Goal: Use online tool/utility: Utilize a website feature to perform a specific function

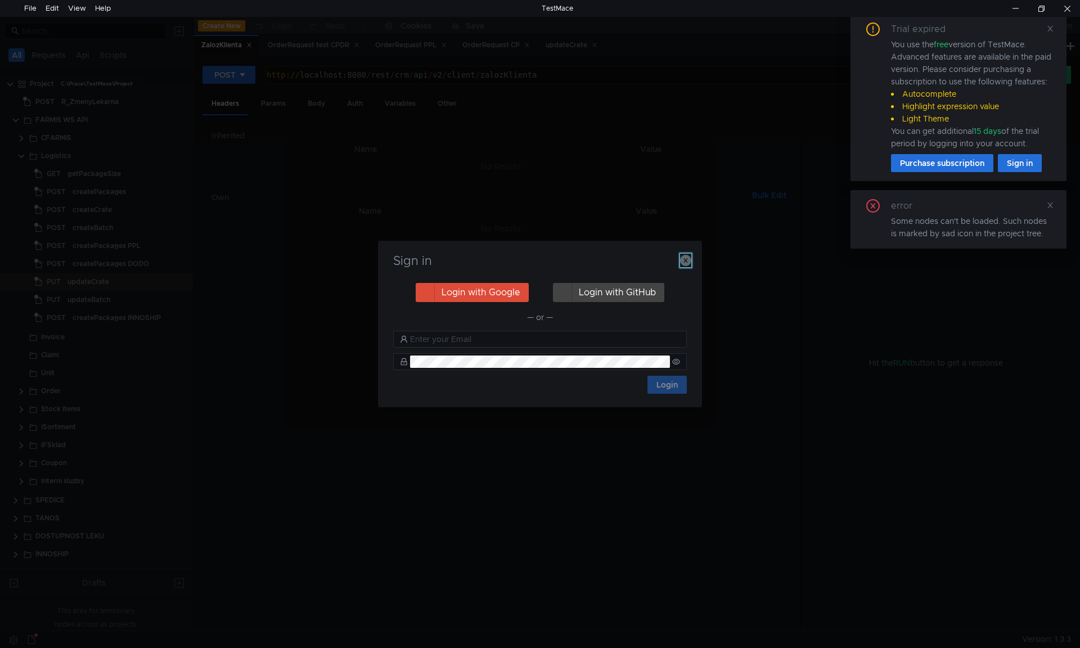
click at [690, 259] on icon "button" at bounding box center [685, 260] width 11 height 11
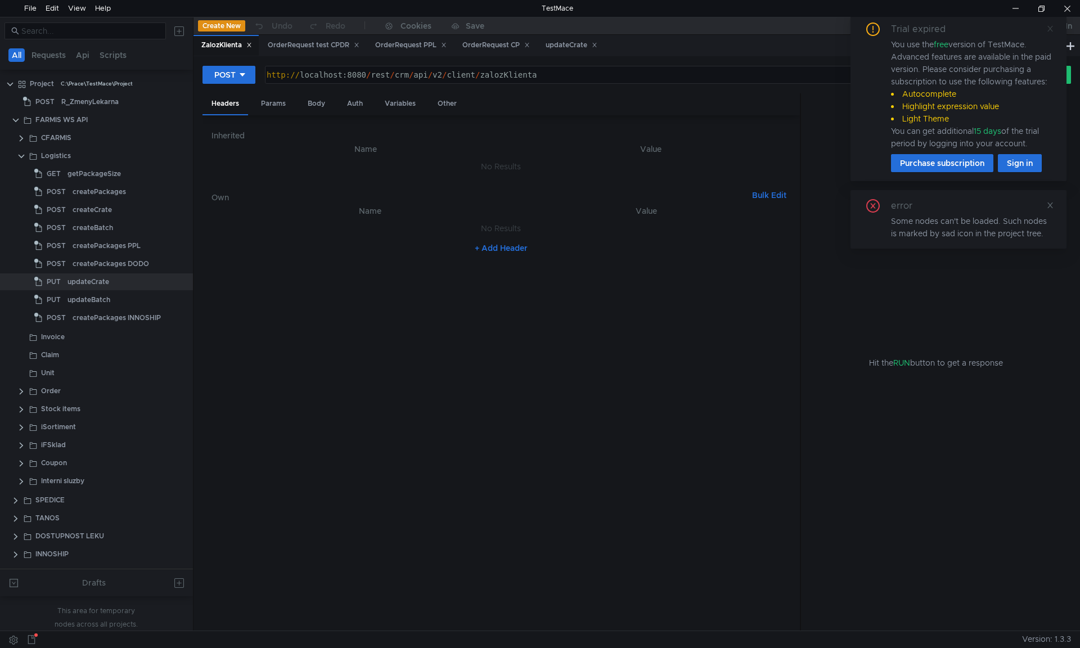
click at [1052, 28] on icon at bounding box center [1051, 29] width 8 height 8
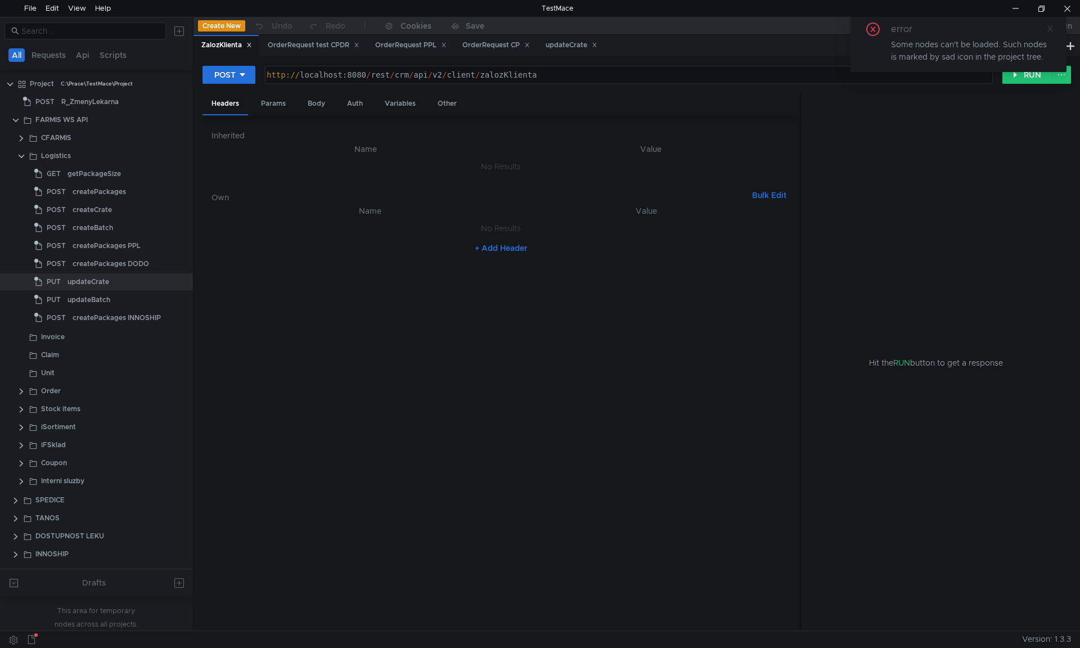
click at [1049, 29] on icon at bounding box center [1051, 29] width 8 height 8
click at [315, 100] on div "Body" at bounding box center [316, 103] width 35 height 21
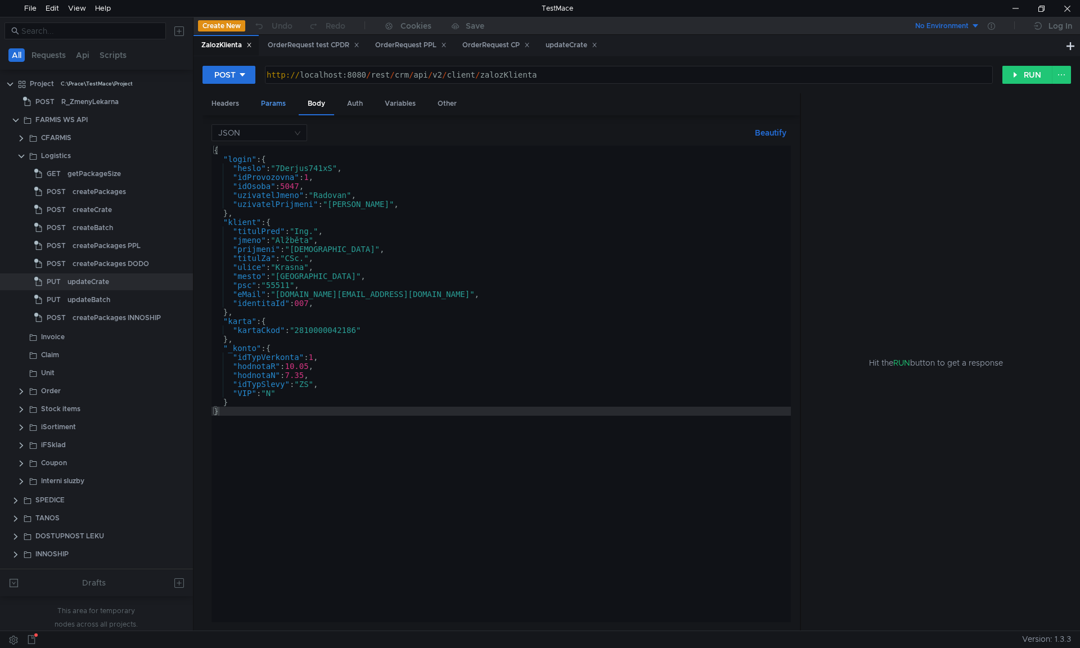
click at [283, 104] on div "Params" at bounding box center [273, 103] width 43 height 21
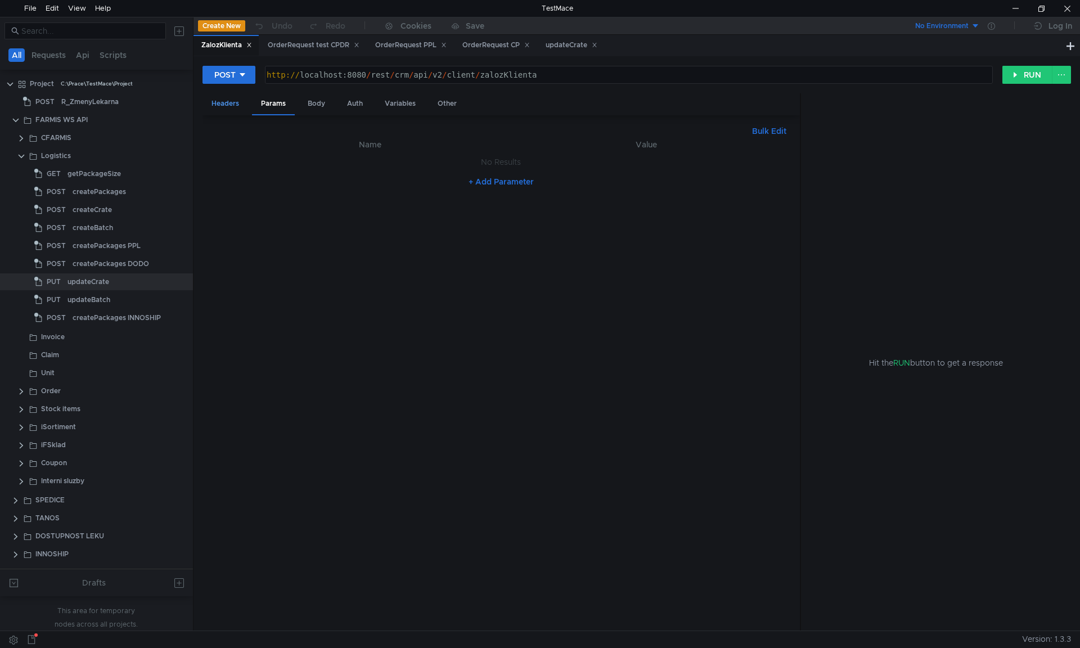
click at [246, 102] on div "Headers" at bounding box center [226, 103] width 46 height 21
click at [315, 100] on div "Body" at bounding box center [316, 103] width 35 height 21
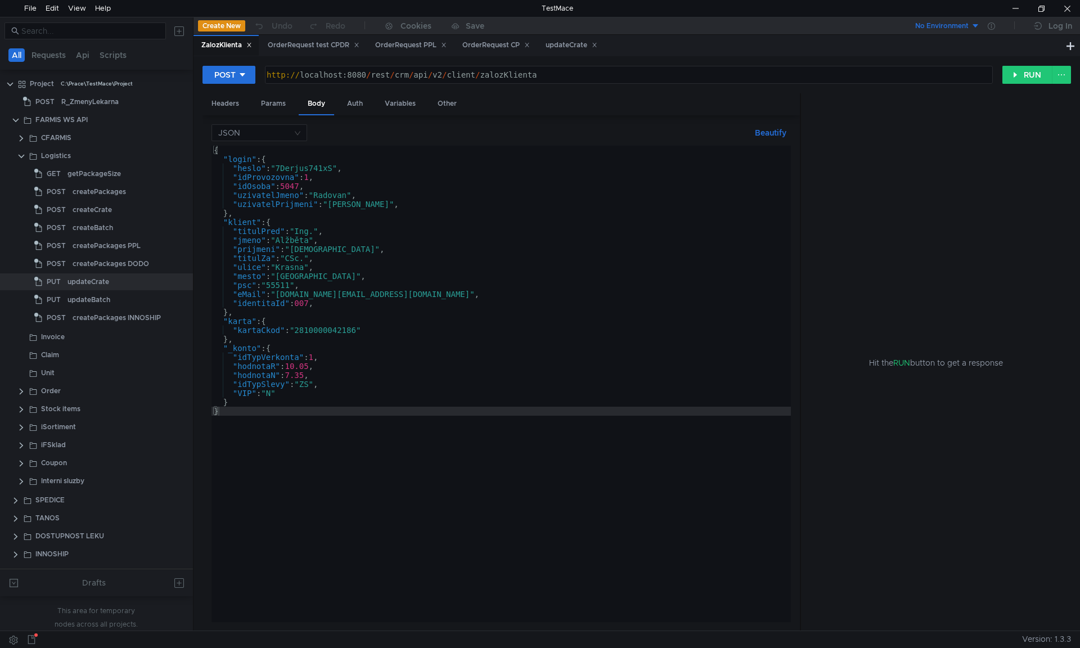
click at [295, 214] on div "{ "login" : { "heslo" : "7Derjus741xS" , "idProvozovna" : 1 , "idOsoba" : 5047 …" at bounding box center [502, 393] width 580 height 495
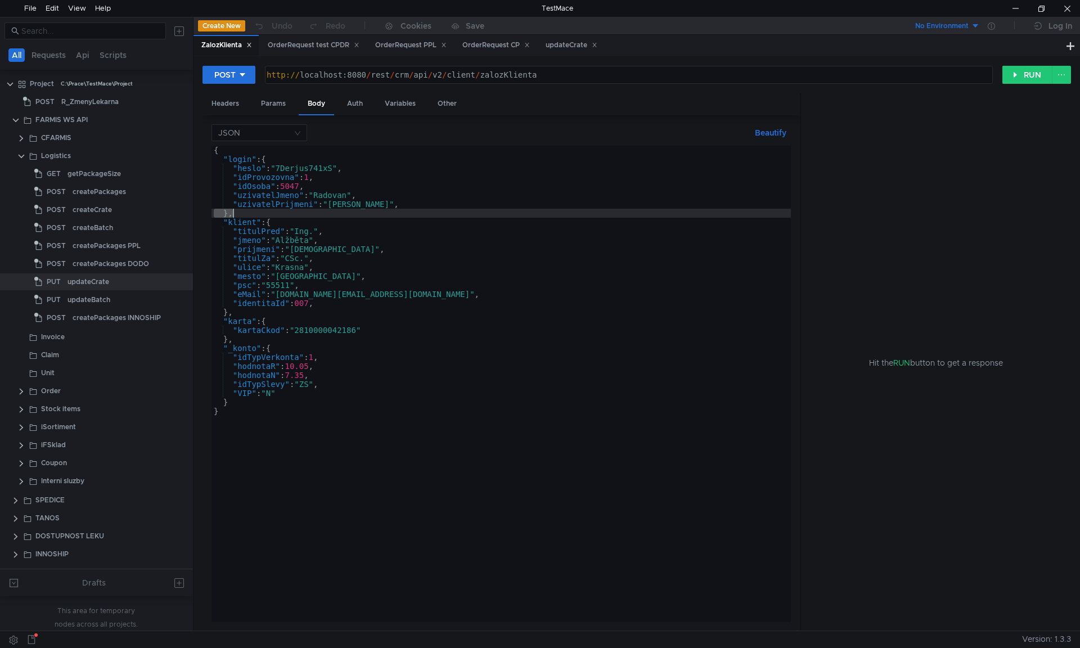
click at [295, 214] on div "{ "login" : { "heslo" : "7Derjus741xS" , "idProvozovna" : 1 , "idOsoba" : 5047 …" at bounding box center [502, 393] width 580 height 495
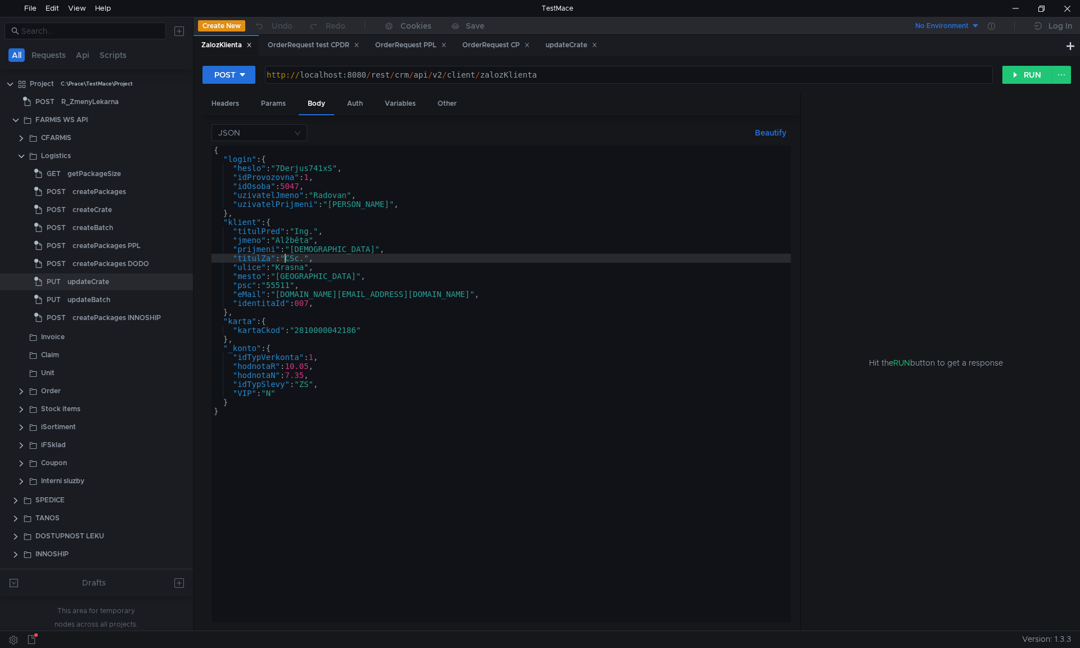
click at [285, 258] on div "{ "login" : { "heslo" : "7Derjus741xS" , "idProvozovna" : 1 , "idOsoba" : 5047 …" at bounding box center [502, 393] width 580 height 495
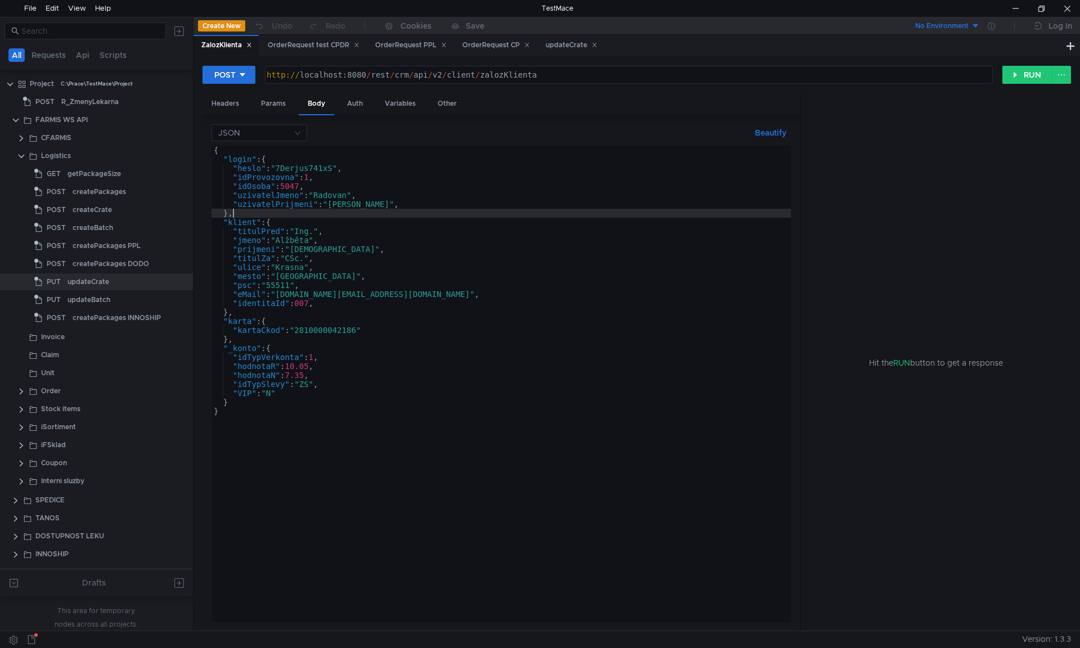
click at [291, 212] on div "{ "login" : { "heslo" : "7Derjus741xS" , "idProvozovna" : 1 , "idOsoba" : 5047 …" at bounding box center [502, 393] width 580 height 495
type textarea "},"
click at [252, 45] on icon at bounding box center [249, 45] width 6 height 6
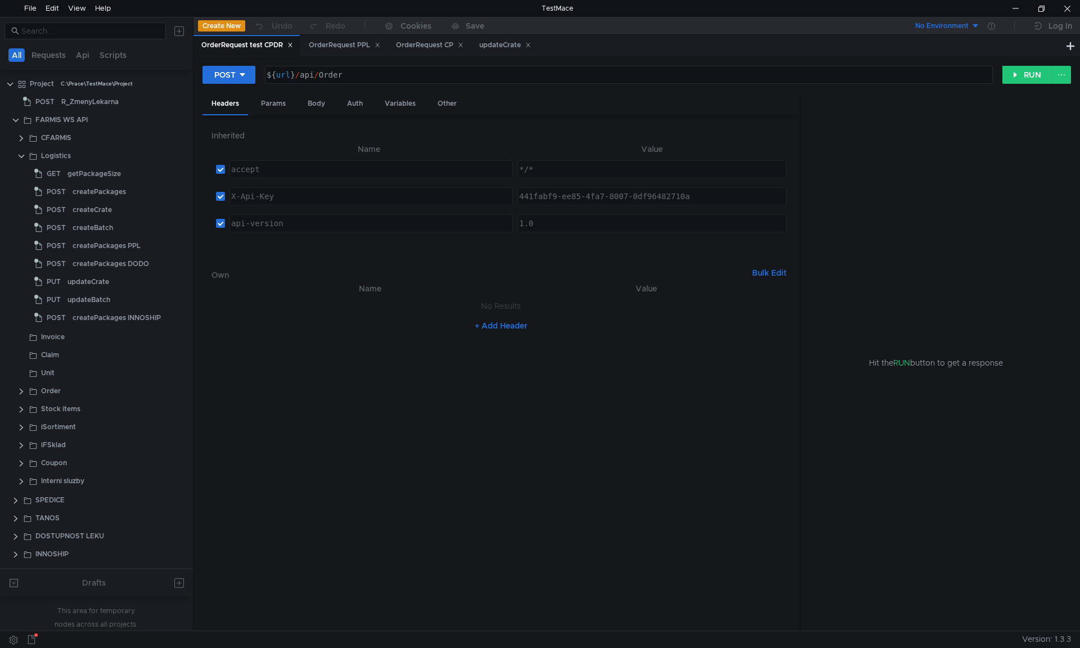
click at [291, 45] on icon at bounding box center [291, 45] width 6 height 6
click at [272, 44] on icon at bounding box center [270, 45] width 4 height 4
click at [269, 44] on icon at bounding box center [266, 45] width 6 height 6
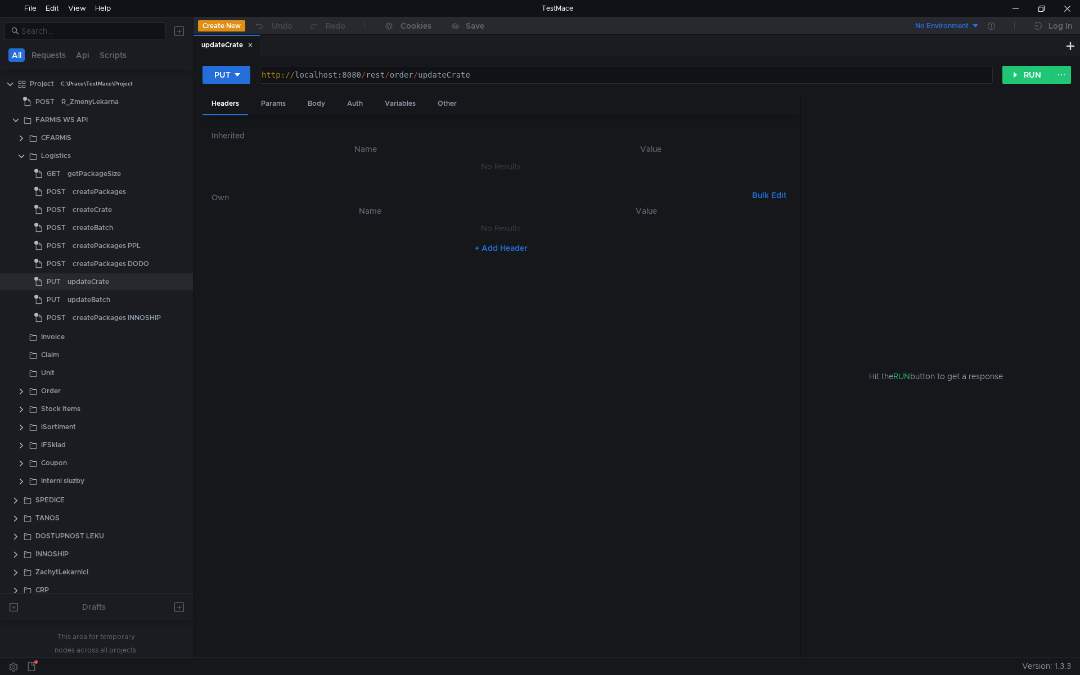
click at [250, 44] on icon at bounding box center [250, 45] width 4 height 4
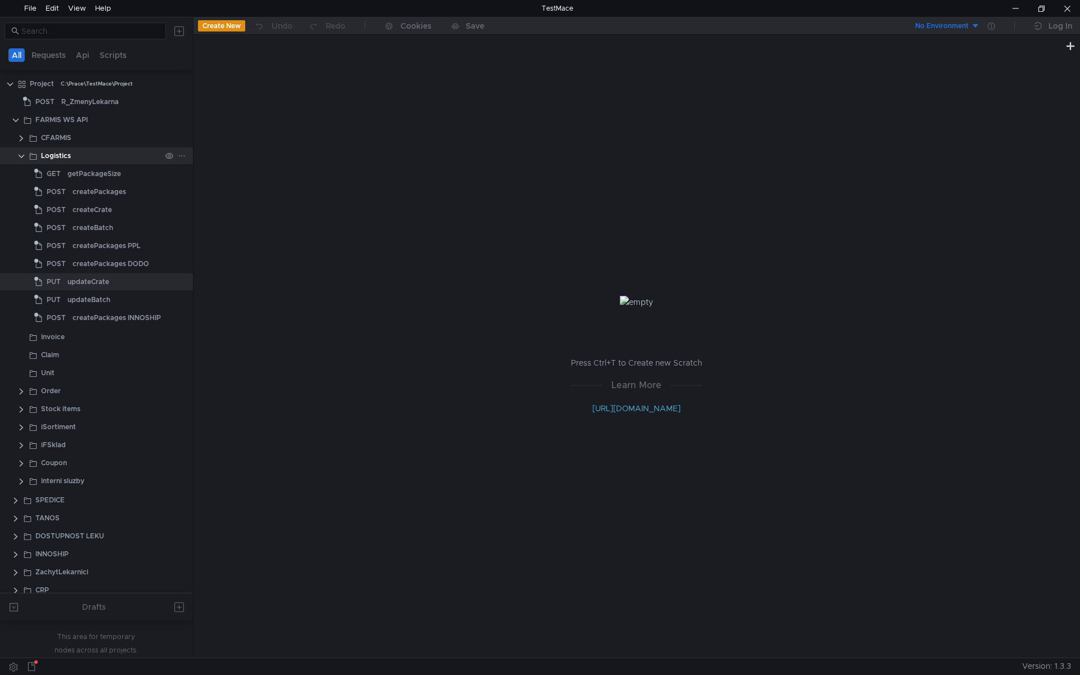
click at [21, 152] on clr-icon at bounding box center [21, 156] width 9 height 9
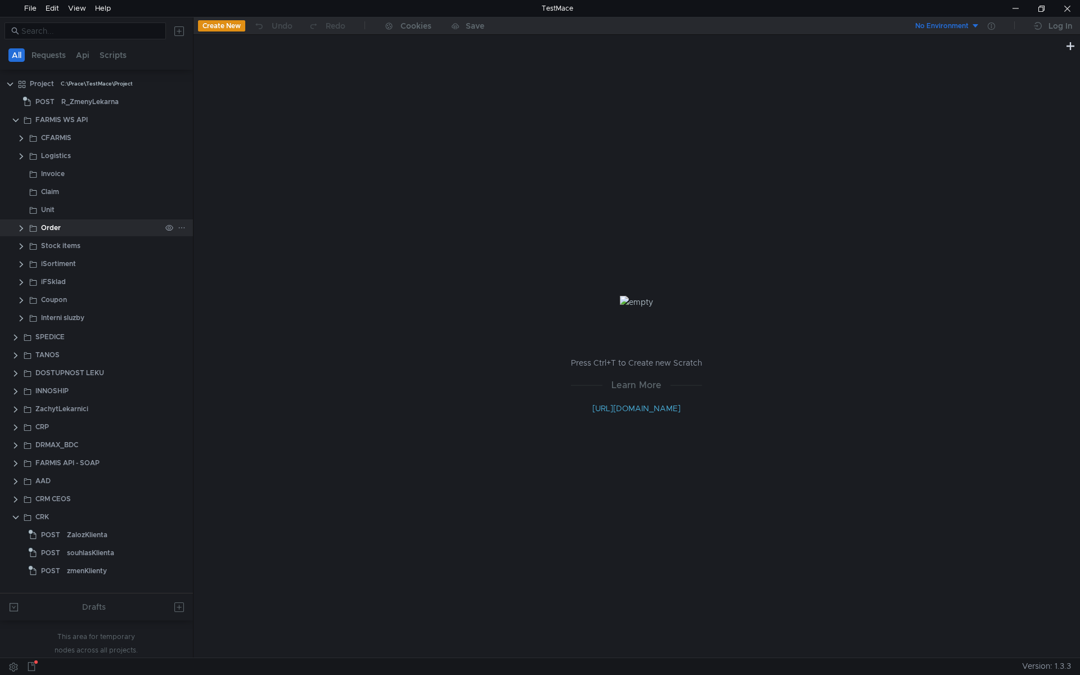
click at [22, 226] on clr-icon at bounding box center [21, 228] width 9 height 9
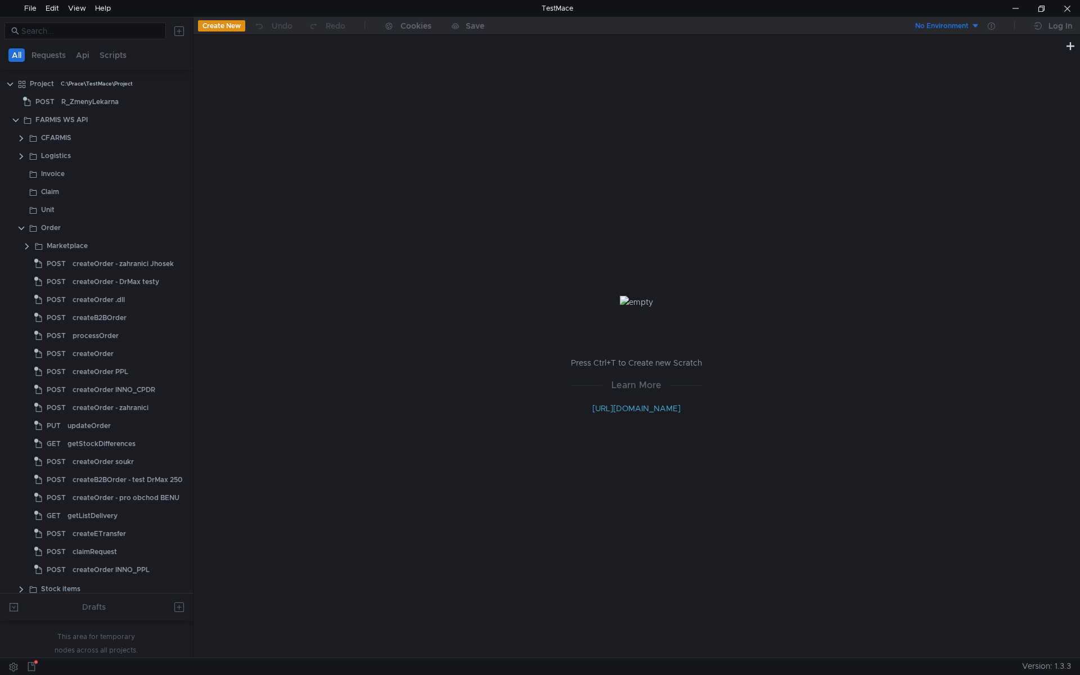
click at [123, 380] on div at bounding box center [96, 380] width 193 height 1
click at [124, 568] on div "createOrder INNO_PPL" at bounding box center [111, 570] width 77 height 17
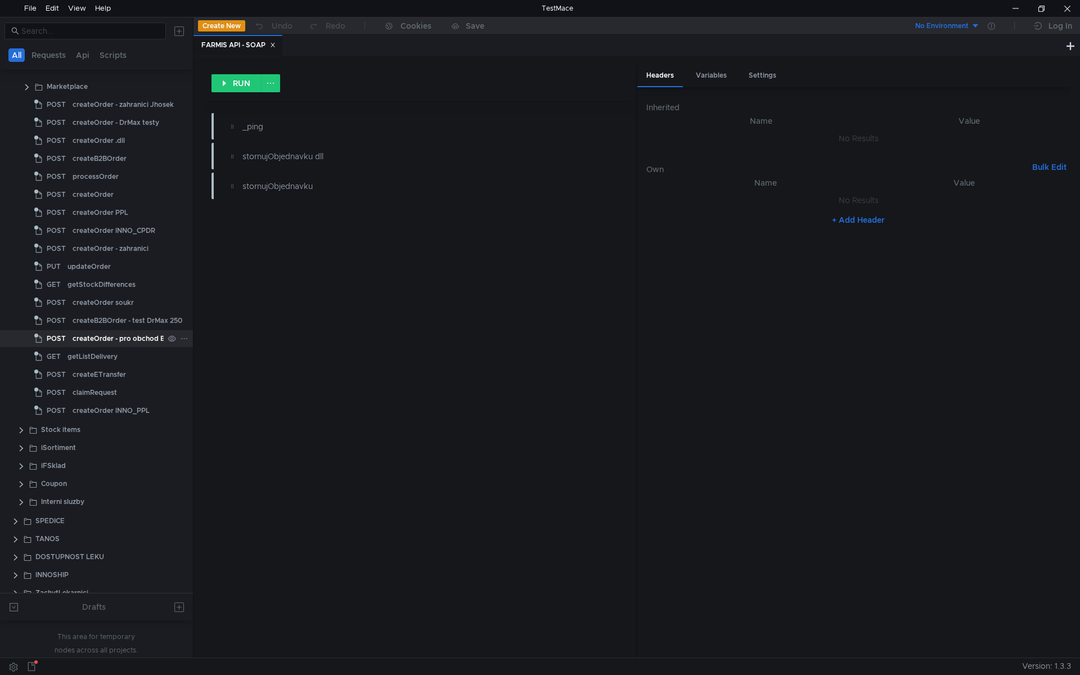
scroll to position [131, 0]
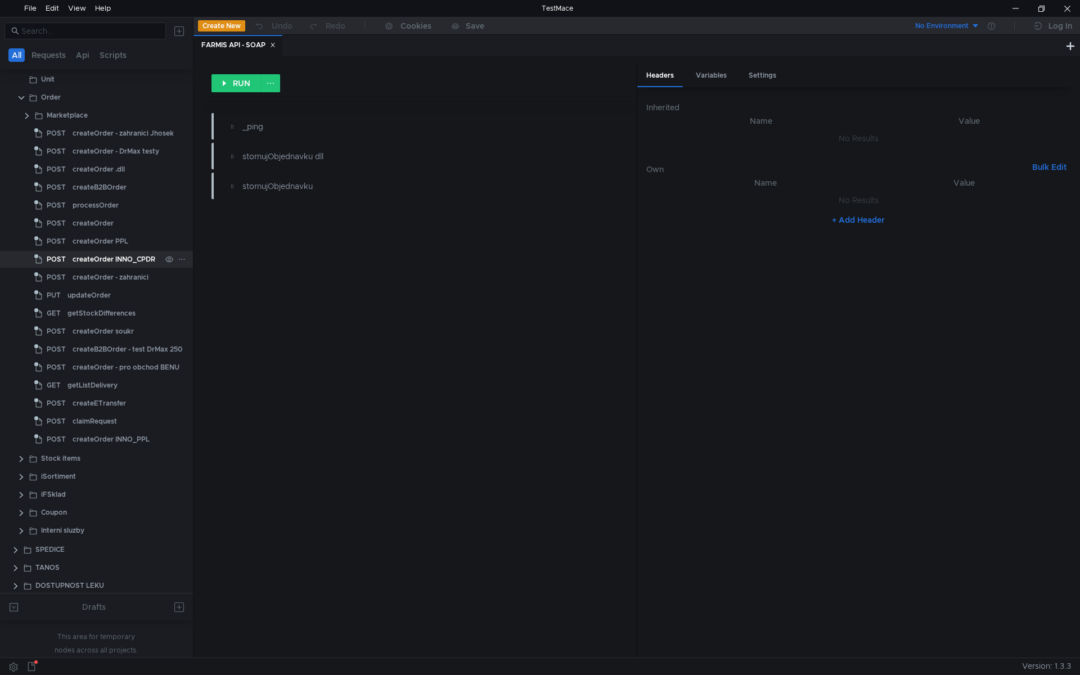
click at [125, 256] on div "createOrder INNO_CPDR" at bounding box center [114, 259] width 83 height 17
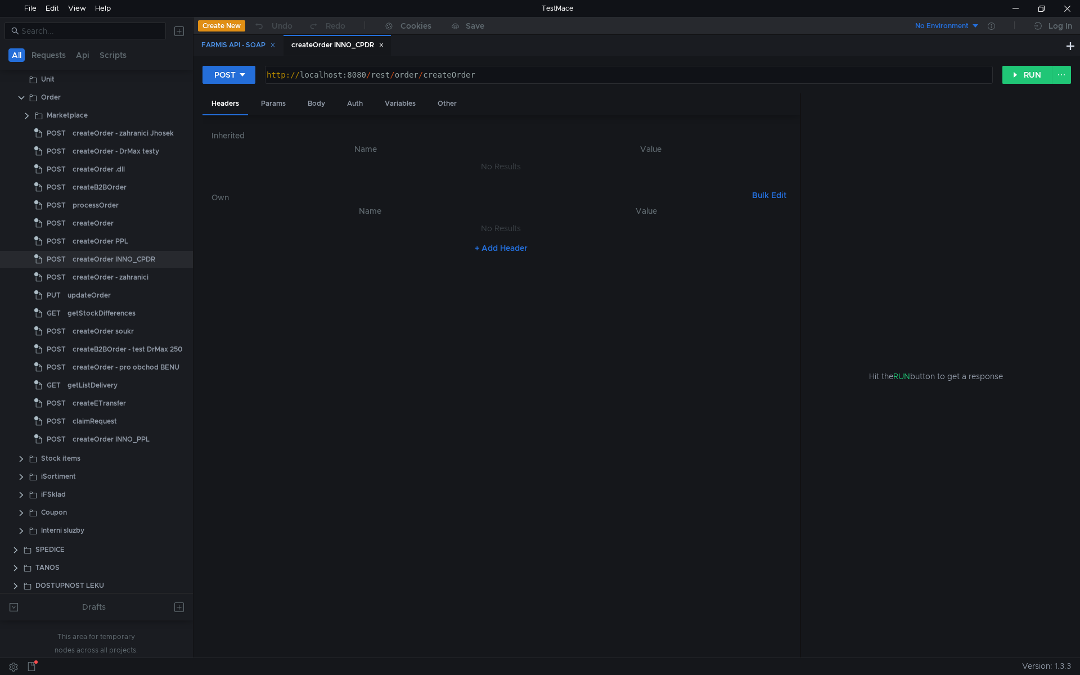
click at [234, 44] on div "FARMIS API - SOAP" at bounding box center [238, 45] width 74 height 12
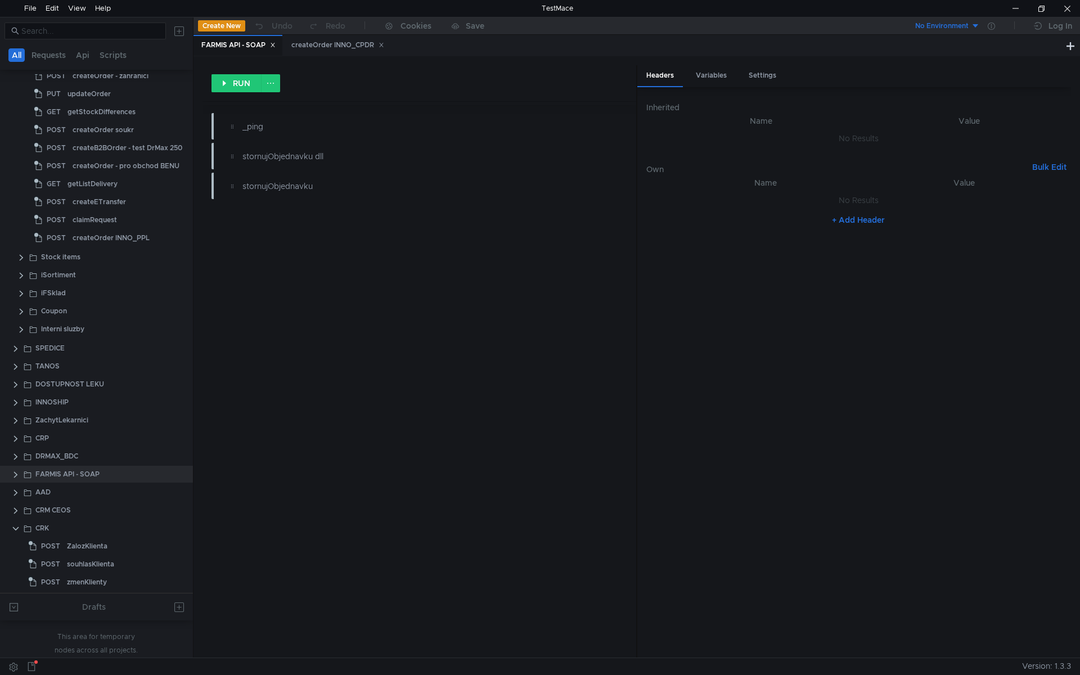
click at [275, 44] on icon at bounding box center [273, 45] width 6 height 6
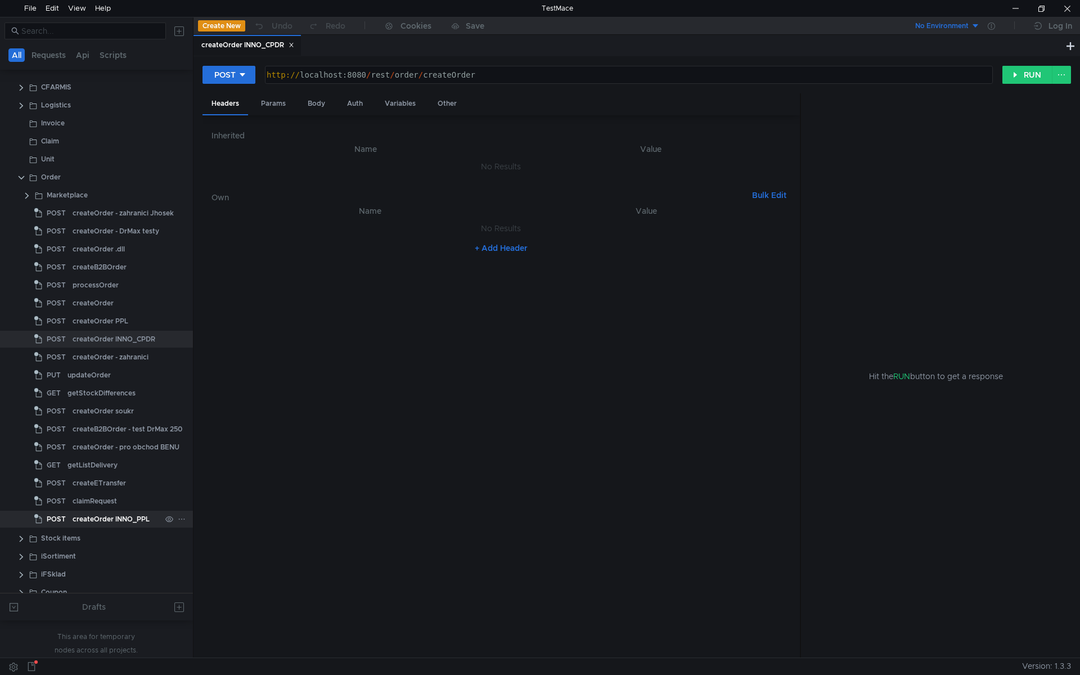
click at [119, 523] on div "createOrder INNO_PPL" at bounding box center [111, 519] width 77 height 17
click at [274, 55] on div "createOrder INNO_CPDR" at bounding box center [247, 45] width 107 height 21
click at [339, 43] on div "createOrder INNO_PPL" at bounding box center [353, 45] width 87 height 12
click at [315, 106] on div "Body" at bounding box center [316, 103] width 35 height 21
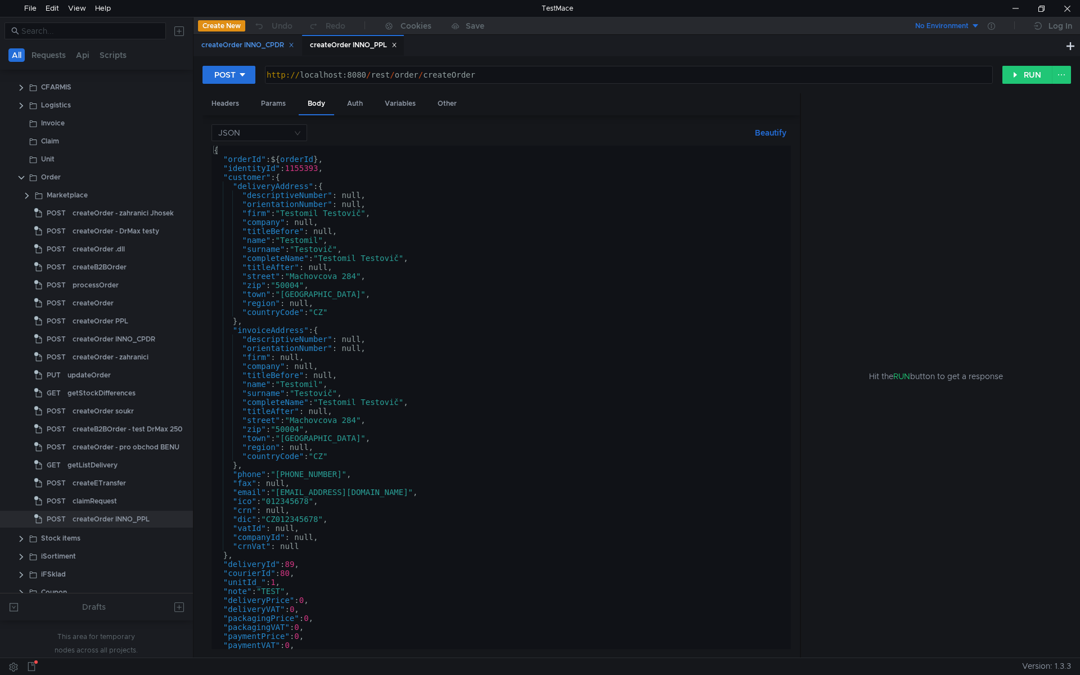
click at [268, 43] on div "createOrder INNO_CPDR" at bounding box center [247, 45] width 93 height 12
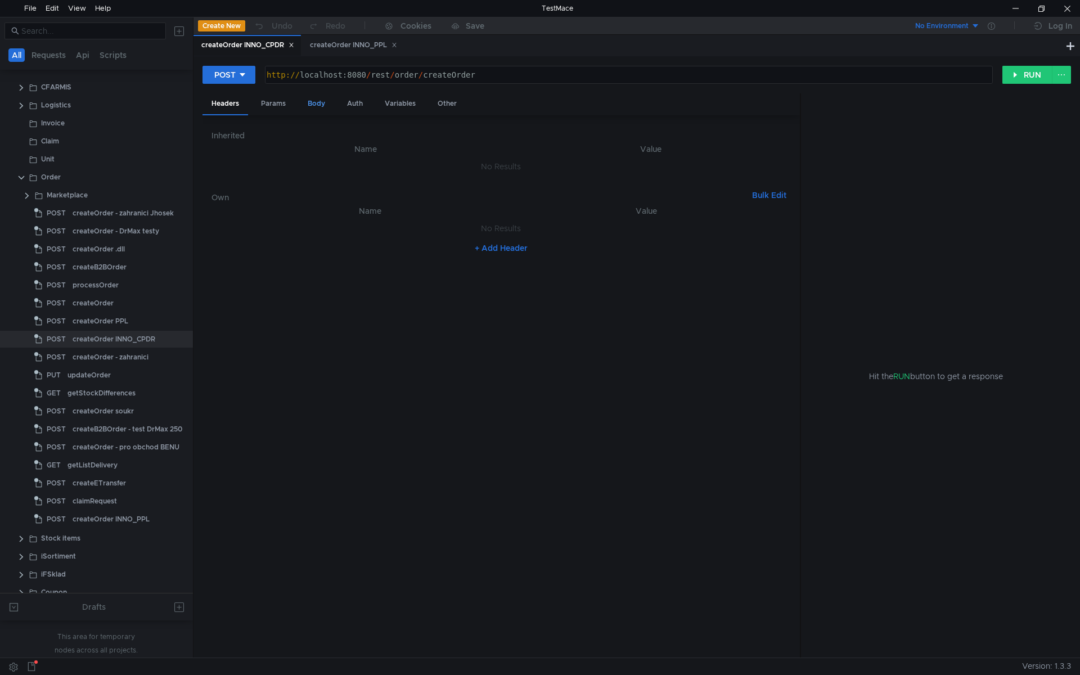
click at [321, 106] on div "Body" at bounding box center [316, 103] width 35 height 21
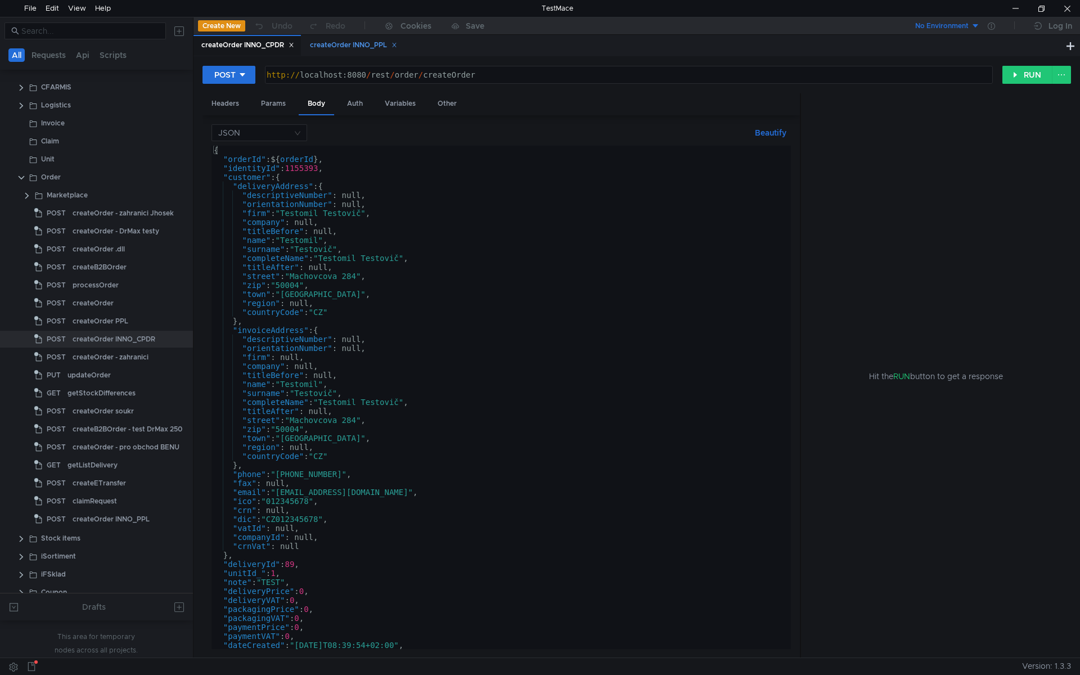
click at [340, 46] on div "createOrder INNO_PPL" at bounding box center [353, 45] width 87 height 12
click at [385, 291] on div "{ "orderId" : ${ orderId } , "identityId" : 1155393 , "customer" : { "deliveryA…" at bounding box center [499, 407] width 575 height 522
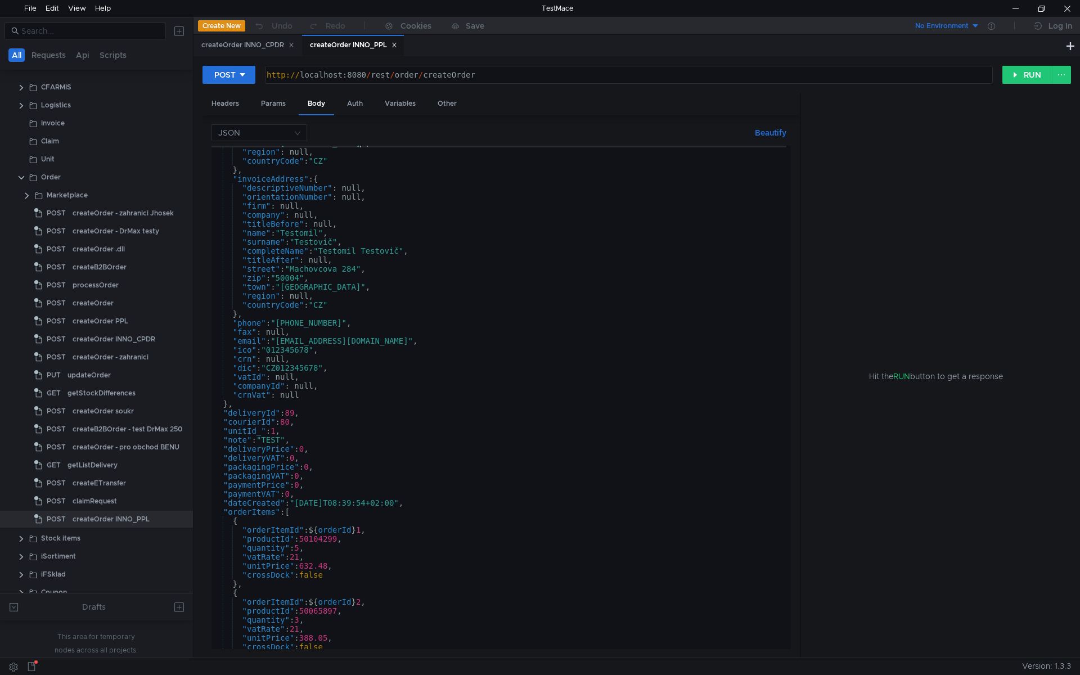
scroll to position [0, 0]
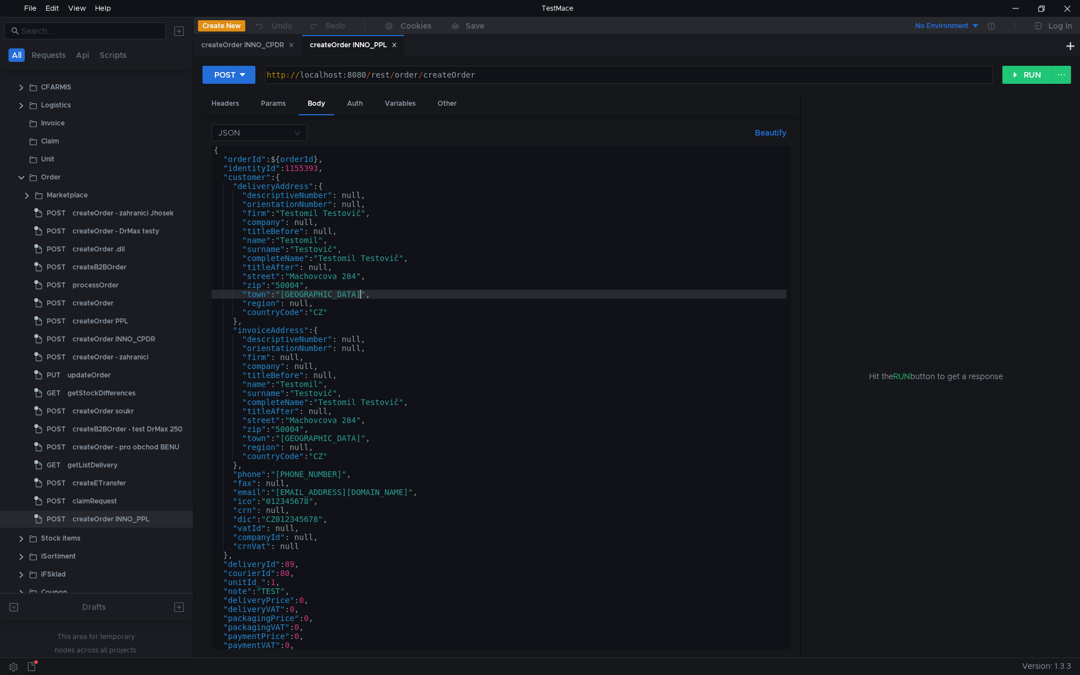
click at [417, 280] on div "{ "orderId" : ${ orderId } , "identityId" : 1155393 , "customer" : { "deliveryA…" at bounding box center [499, 407] width 575 height 522
type textarea ""street": "Machovcova 284","
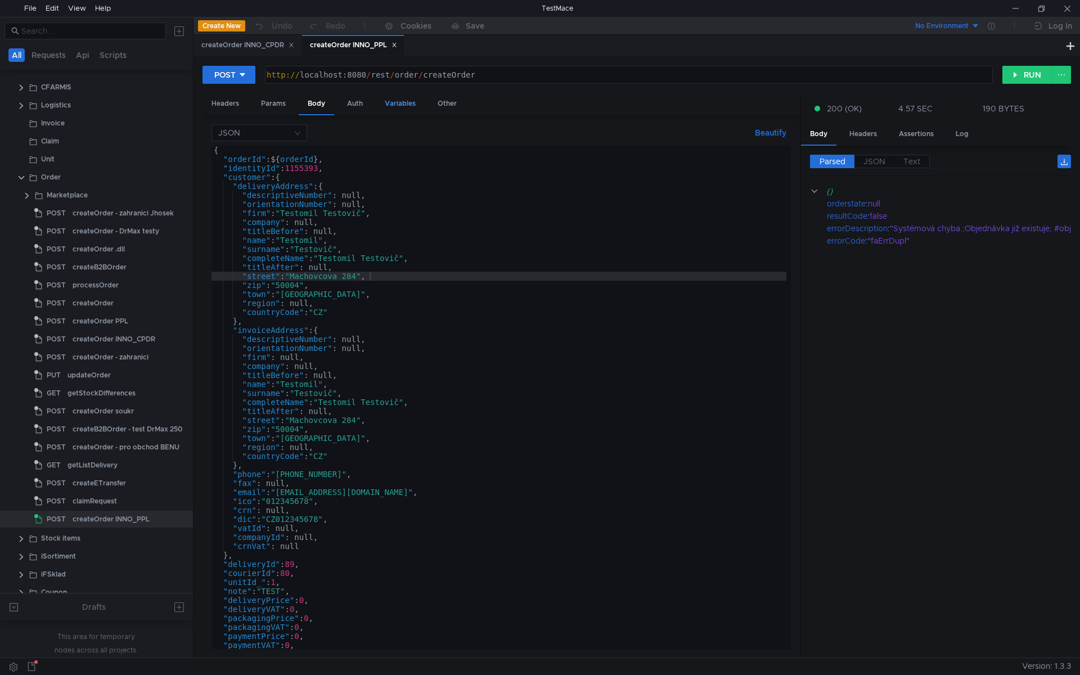
click at [383, 104] on div "Variables" at bounding box center [400, 103] width 49 height 21
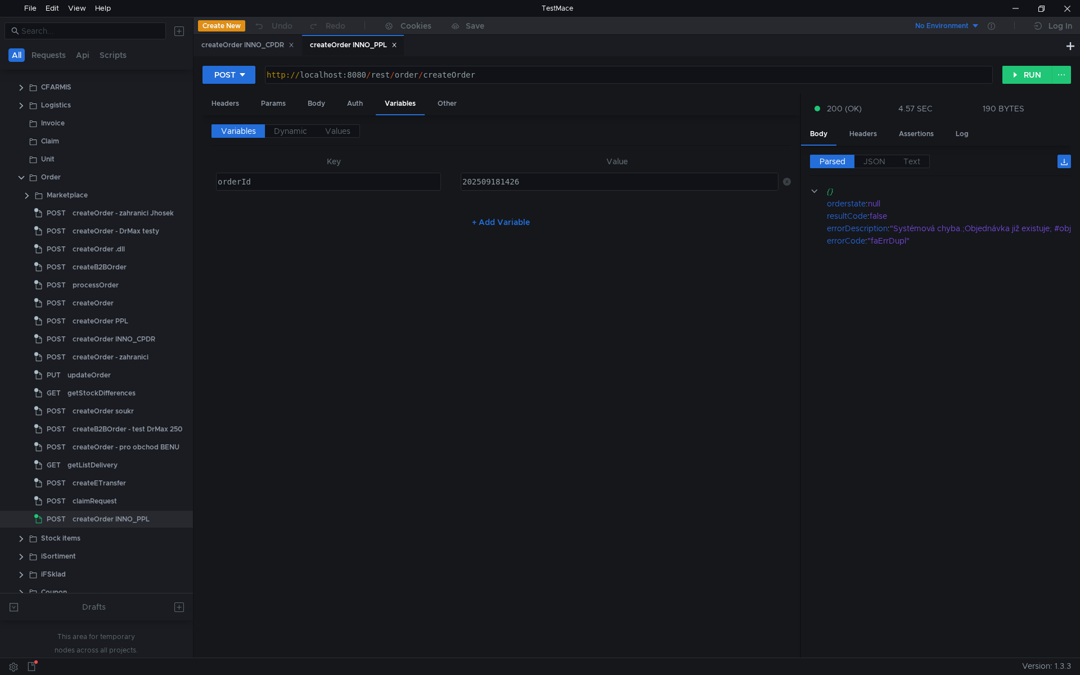
click at [567, 173] on div "202509181426 הההההההההההההההההההההההההההההההההההההההההההההההההההההההההההההההההה…" at bounding box center [620, 182] width 318 height 18
click at [567, 181] on div "202509181426" at bounding box center [618, 190] width 317 height 27
type textarea "202509181427"
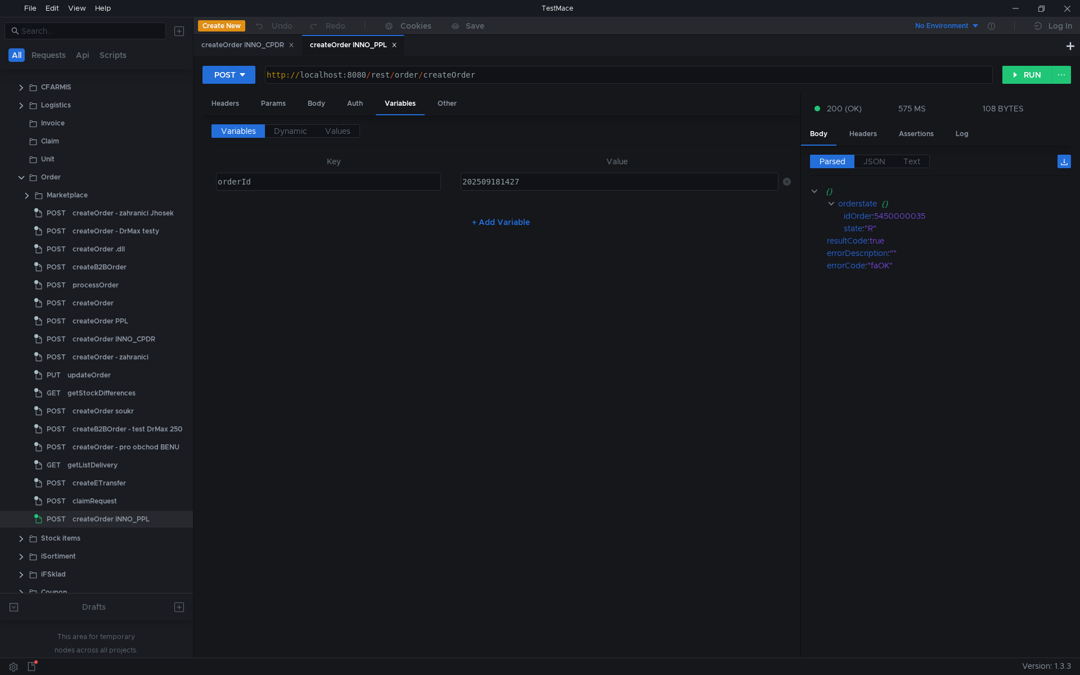
click at [443, 292] on div "Variables Dynamic Values Key Value orderId הההההההההההההההההההההההההההההההההההה…" at bounding box center [502, 386] width 580 height 525
click at [310, 104] on div "Body" at bounding box center [316, 103] width 35 height 21
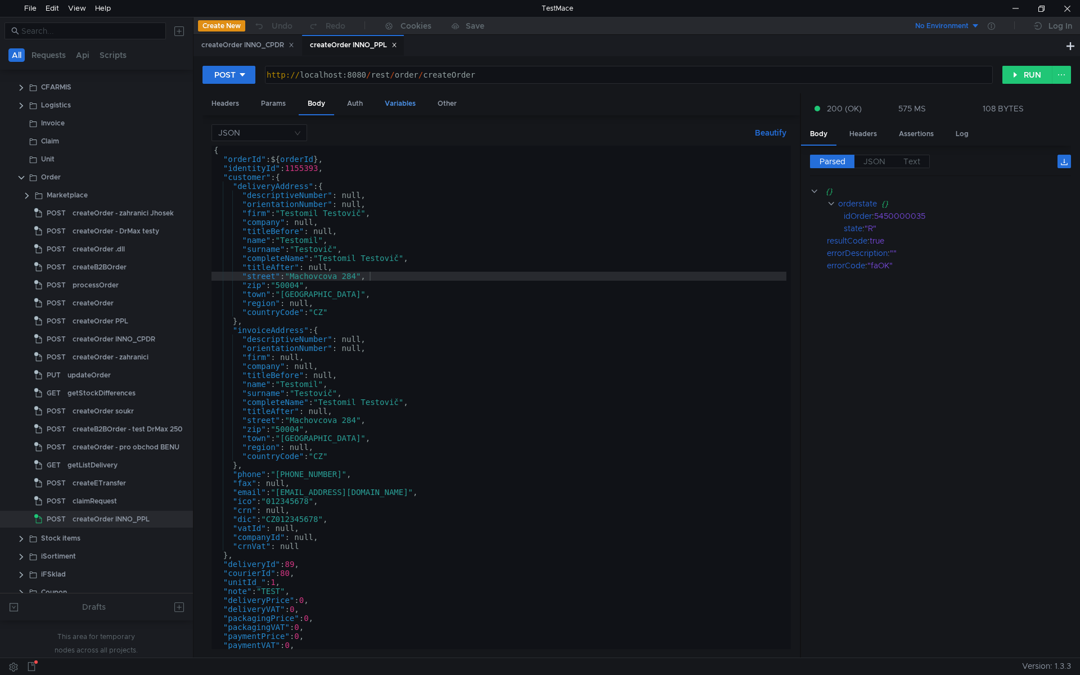
click at [404, 106] on div "Variables" at bounding box center [400, 103] width 49 height 21
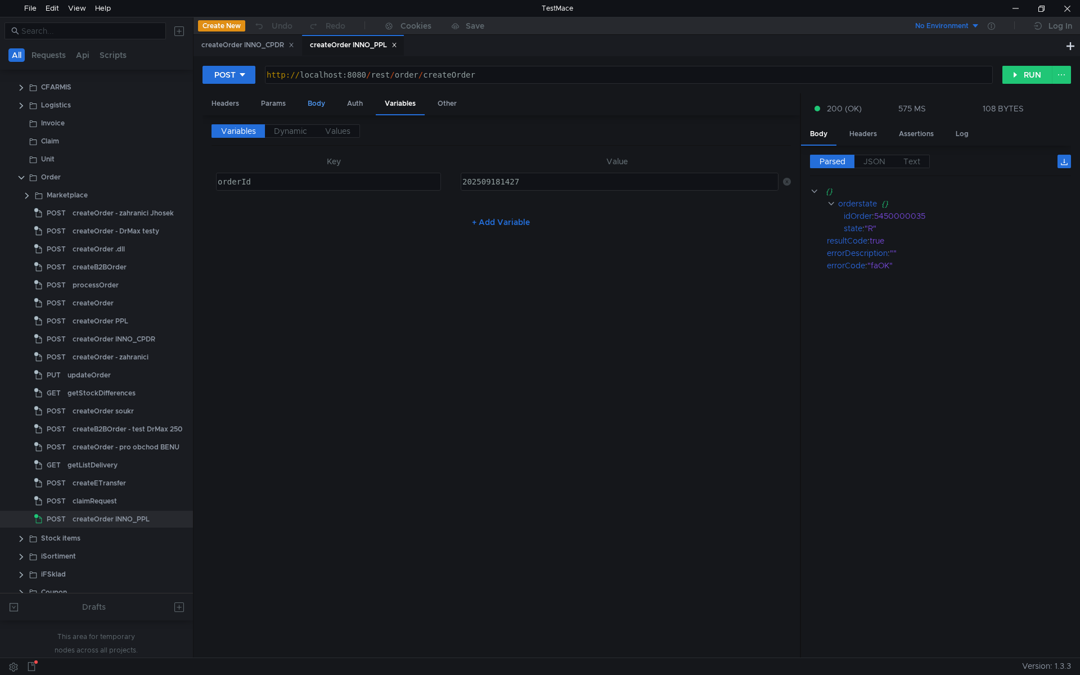
click at [312, 105] on div "Body" at bounding box center [316, 103] width 35 height 21
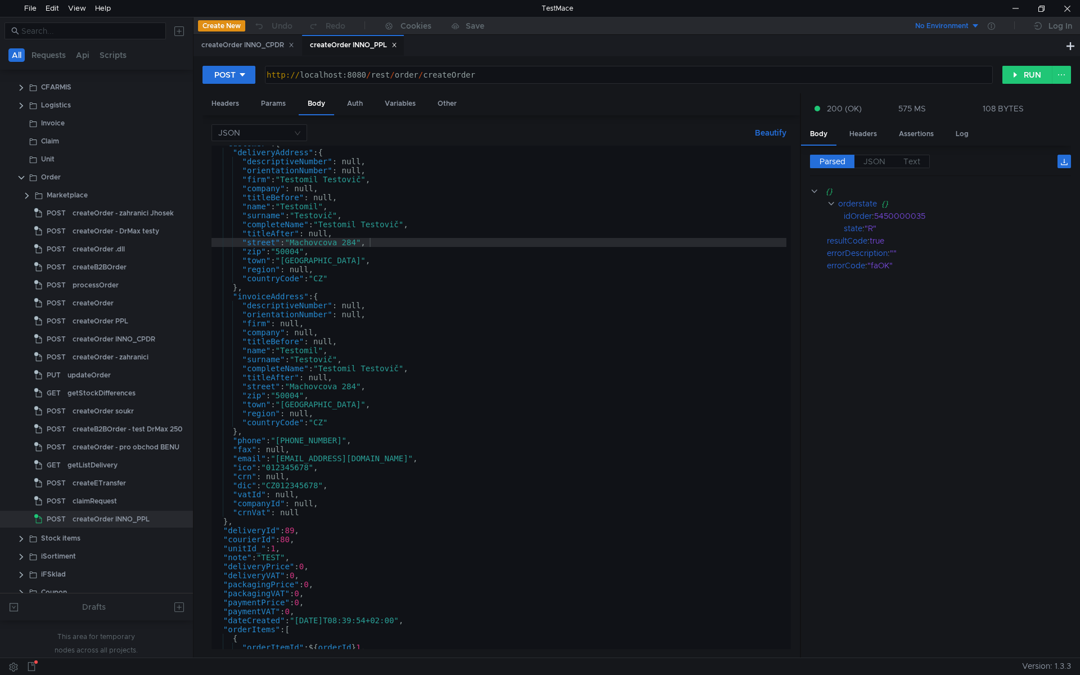
scroll to position [68, 0]
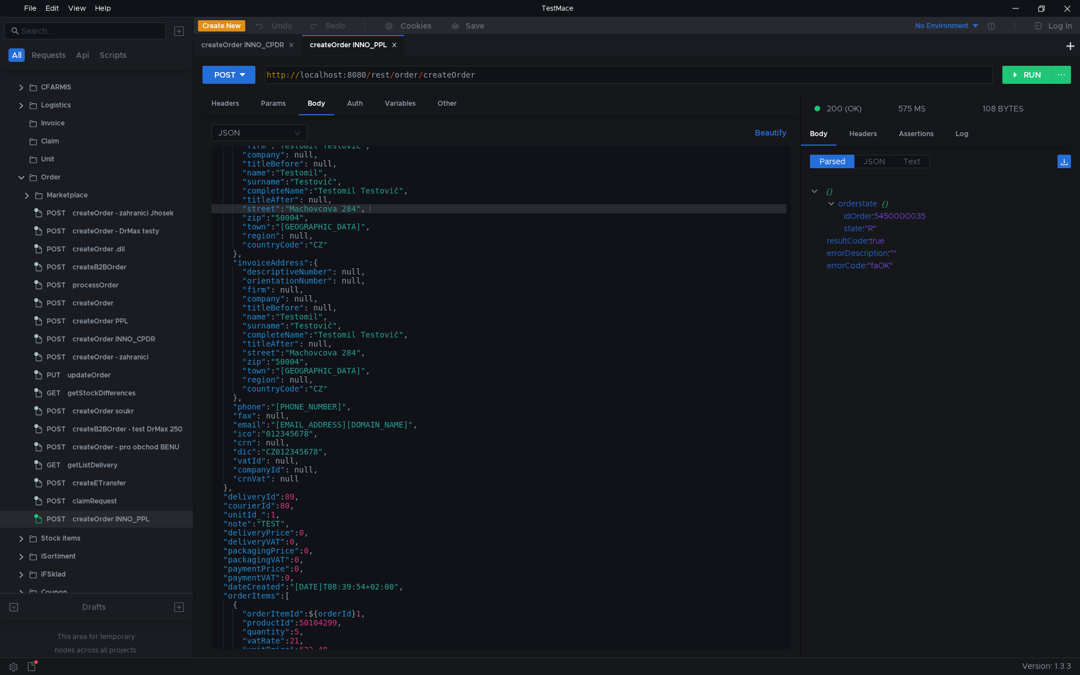
click at [268, 506] on div ""firm" : "Testomil Testovič" , "company" : null, "titleBefore" : null, "name" :…" at bounding box center [499, 402] width 575 height 522
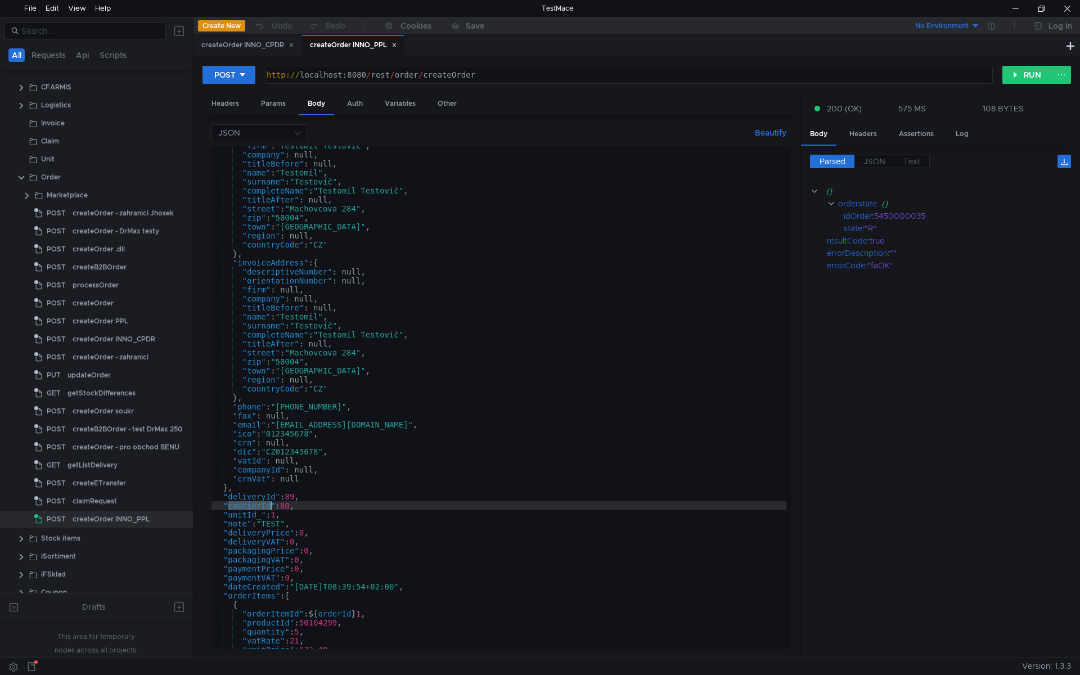
click at [268, 505] on div ""firm" : "Testomil Testovič" , "company" : null, "titleBefore" : null, "name" :…" at bounding box center [499, 402] width 575 height 522
click at [275, 496] on div ""firm" : "Testomil Testovič" , "company" : null, "titleBefore" : null, "name" :…" at bounding box center [499, 402] width 575 height 522
type textarea ""deliveryId": 89,"
click at [275, 496] on div ""firm" : "Testomil Testovič" , "company" : null, "titleBefore" : null, "name" :…" at bounding box center [499, 402] width 575 height 522
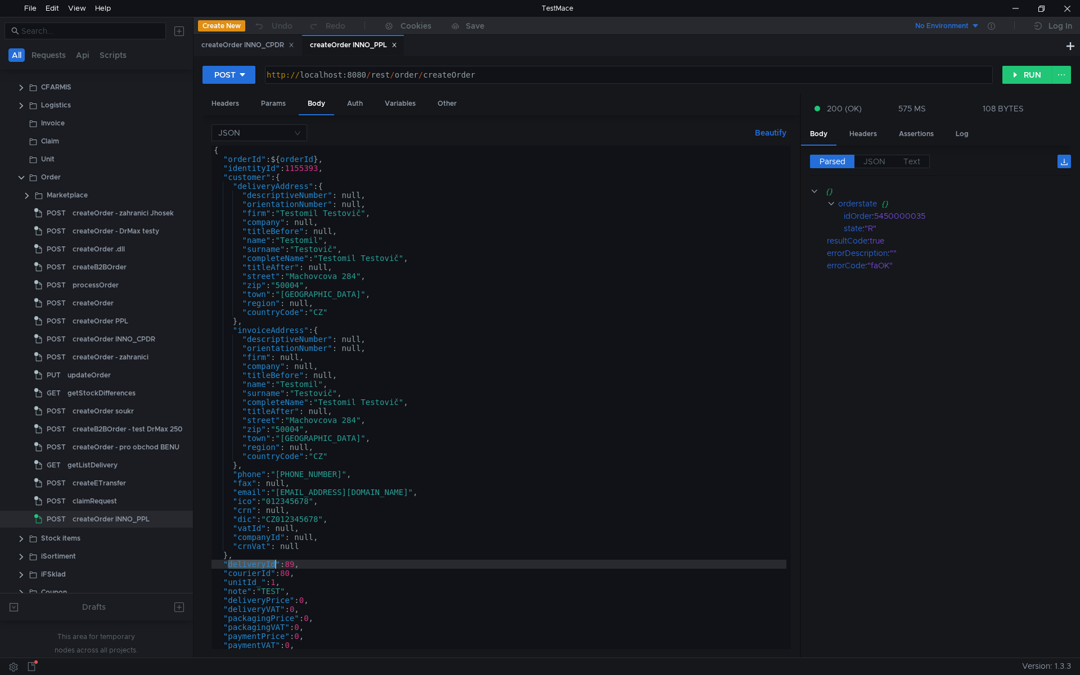
scroll to position [0, 0]
click at [910, 214] on div "5450000035" at bounding box center [965, 216] width 183 height 12
click at [915, 218] on div "5450000035" at bounding box center [965, 216] width 183 height 12
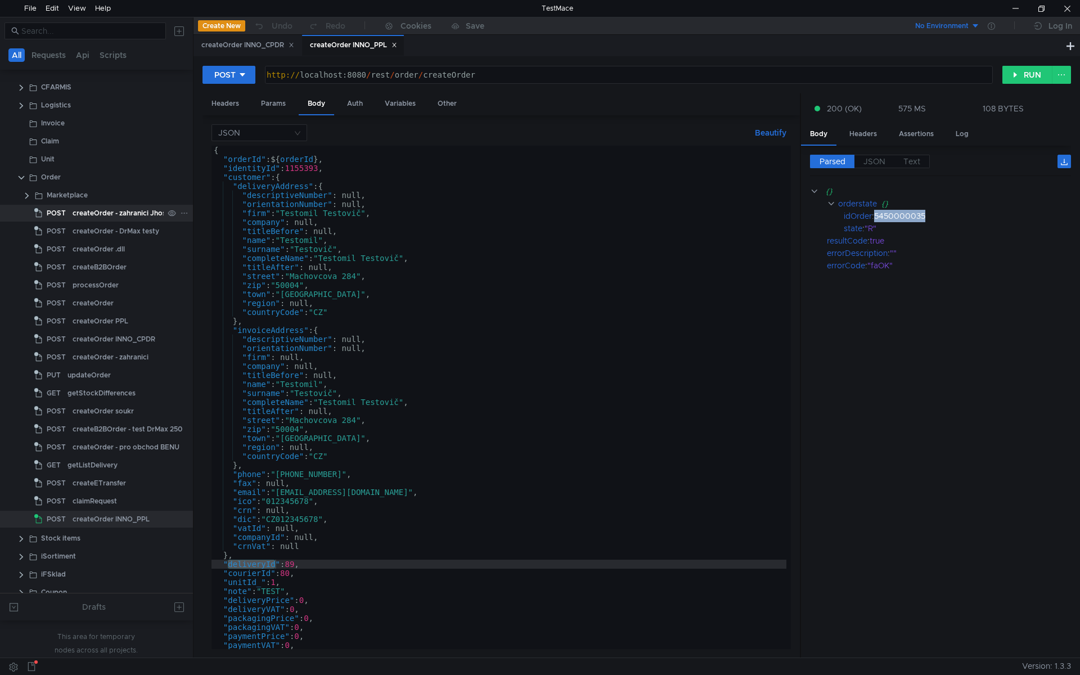
copy div "5450000035"
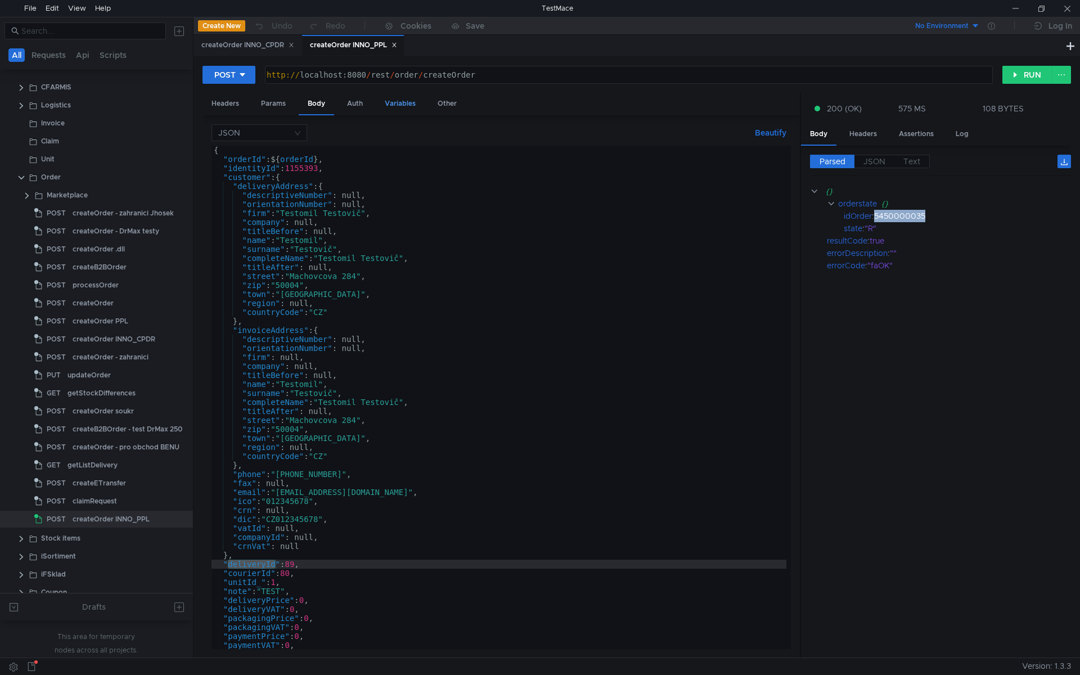
click at [393, 107] on div "Variables" at bounding box center [400, 103] width 49 height 21
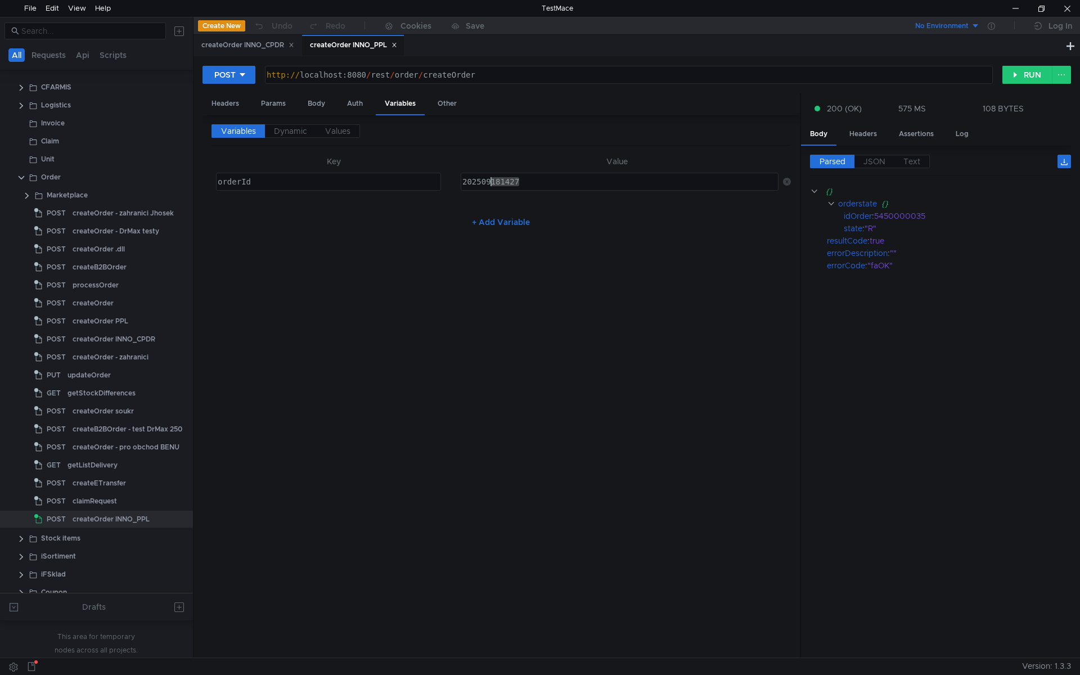
drag, startPoint x: 566, startPoint y: 183, endPoint x: 495, endPoint y: 190, distance: 71.2
click at [495, 190] on div "202509181427" at bounding box center [618, 190] width 317 height 27
type textarea "202509251239"
click at [1019, 78] on button "RUN" at bounding box center [1028, 75] width 50 height 18
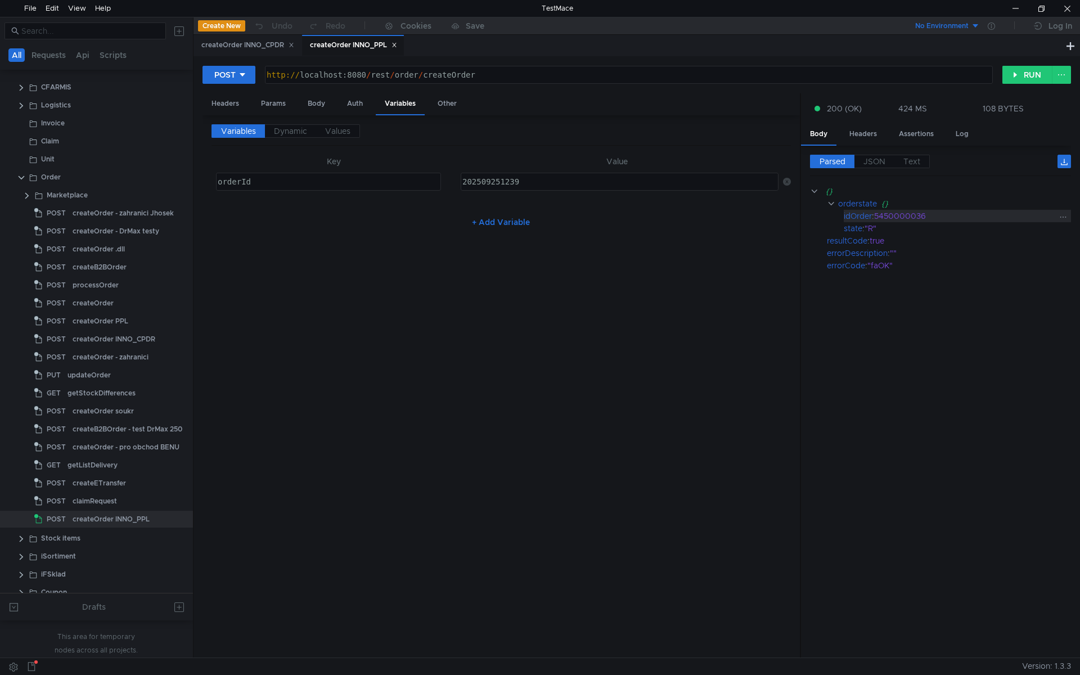
click at [903, 212] on div "5450000036" at bounding box center [965, 216] width 183 height 12
copy div "5450000036"
click at [232, 107] on div "Headers" at bounding box center [226, 103] width 46 height 21
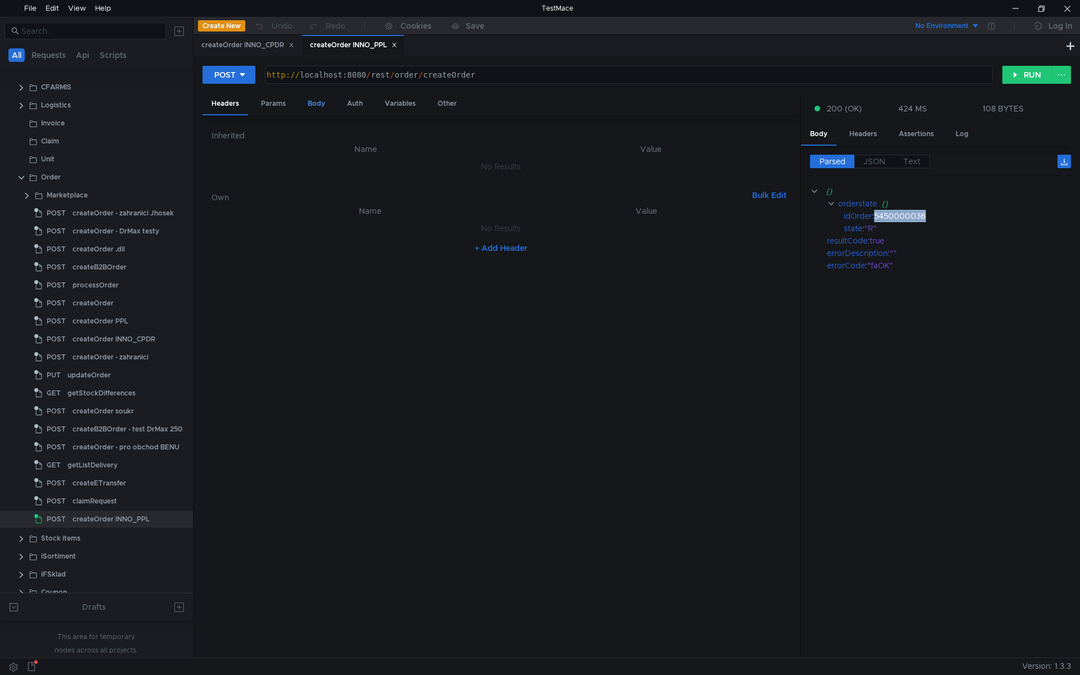
click at [308, 101] on div "Body" at bounding box center [316, 103] width 35 height 21
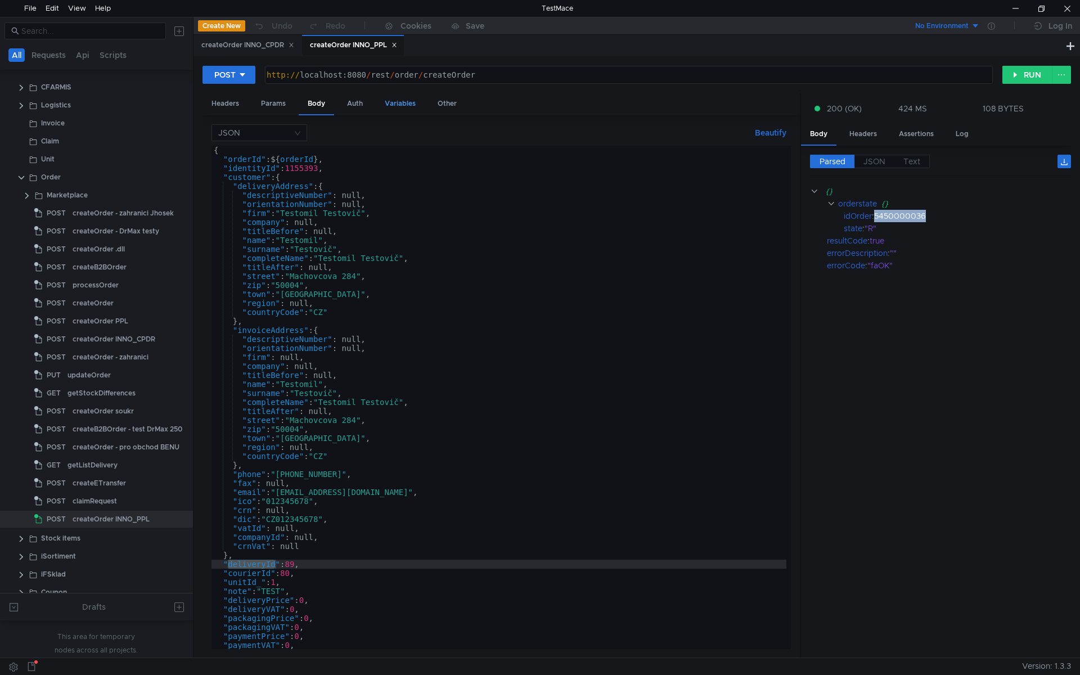
click at [382, 99] on div "Variables" at bounding box center [400, 103] width 49 height 21
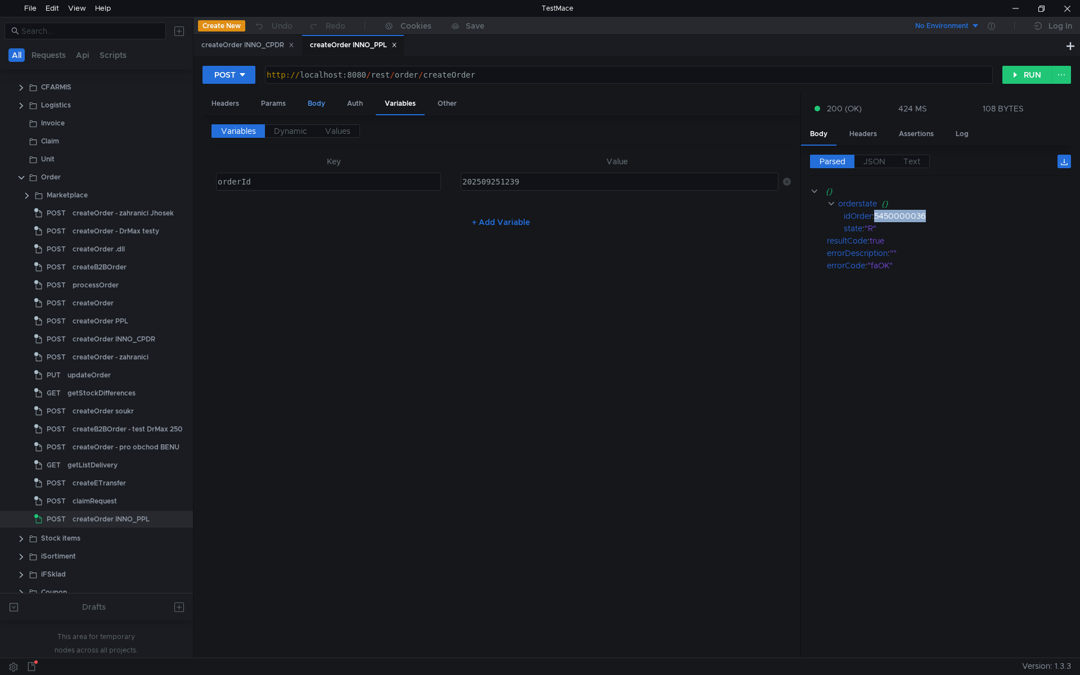
click at [319, 104] on div "Body" at bounding box center [316, 103] width 35 height 21
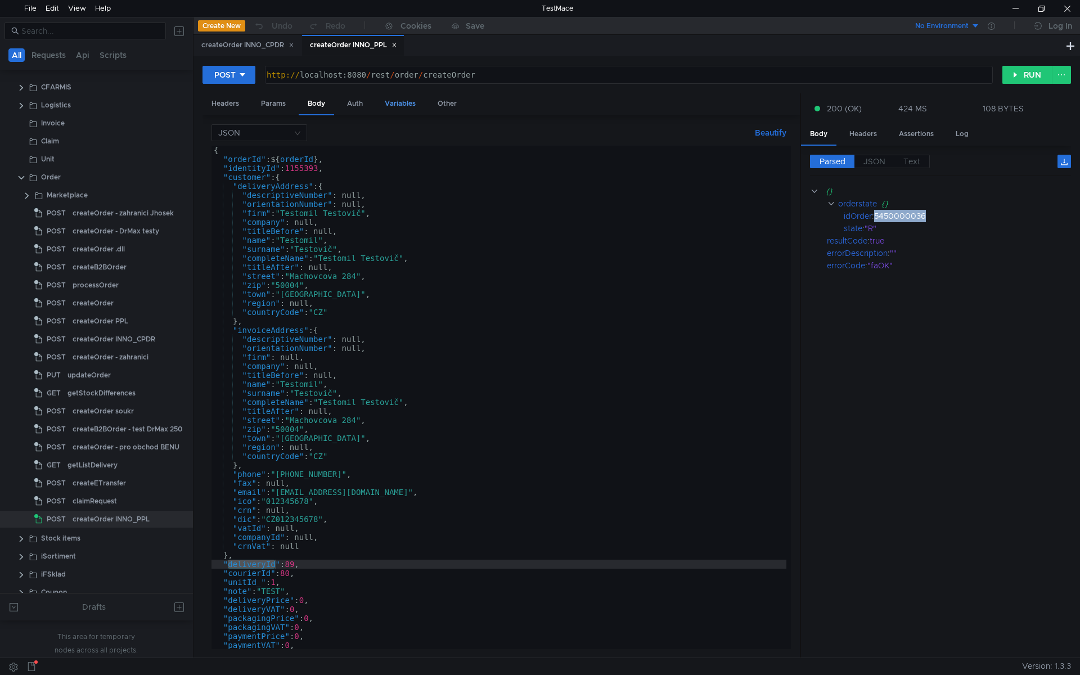
click at [388, 108] on div "Variables" at bounding box center [400, 103] width 49 height 21
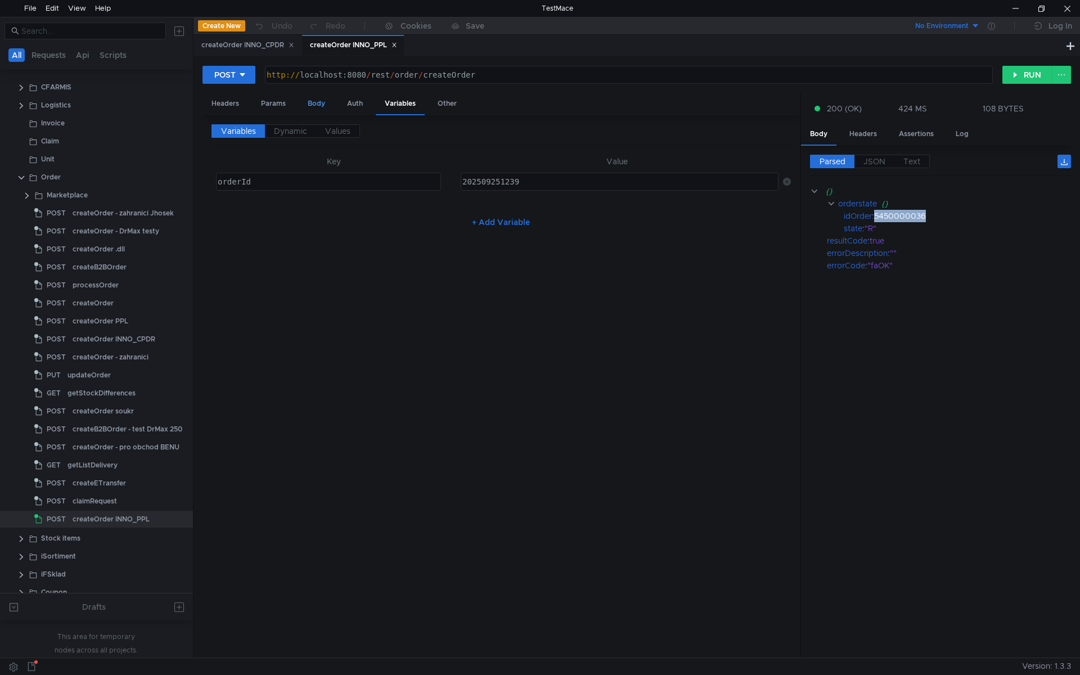
click at [323, 109] on div "Body" at bounding box center [316, 103] width 35 height 21
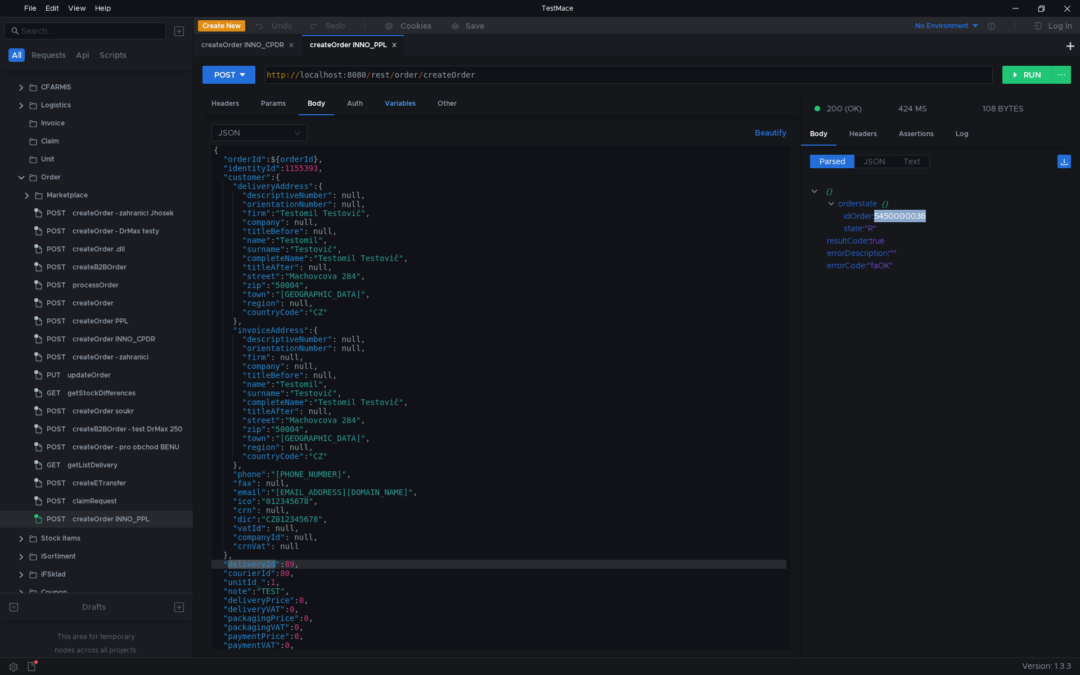
click at [394, 104] on div "Variables" at bounding box center [400, 103] width 49 height 21
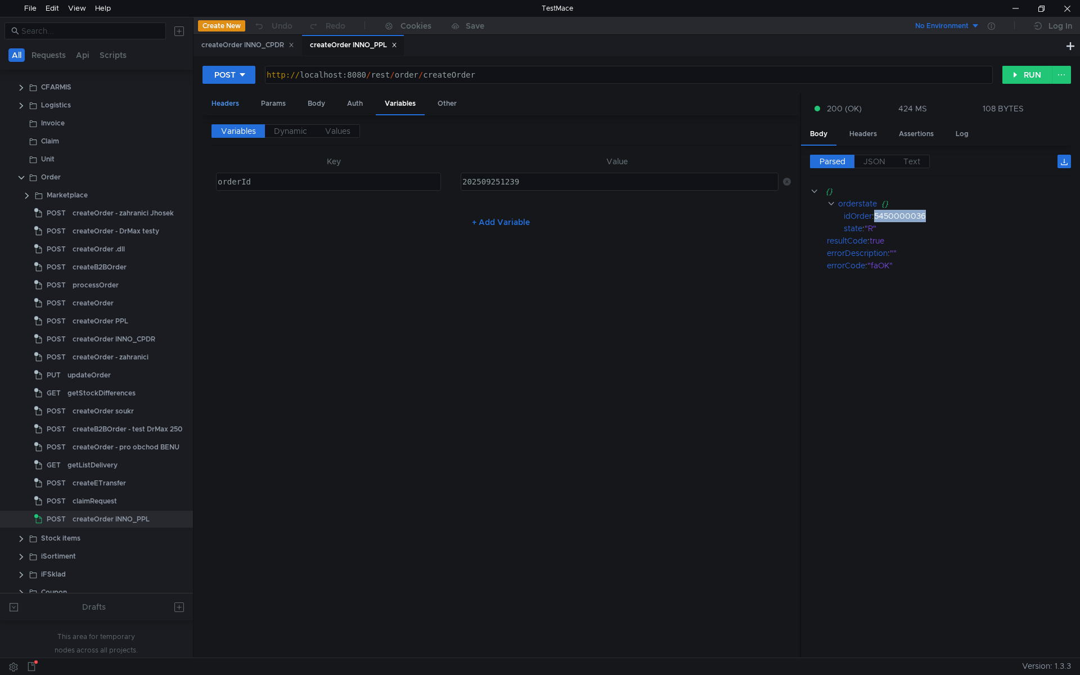
click at [228, 100] on div "Headers" at bounding box center [226, 103] width 46 height 21
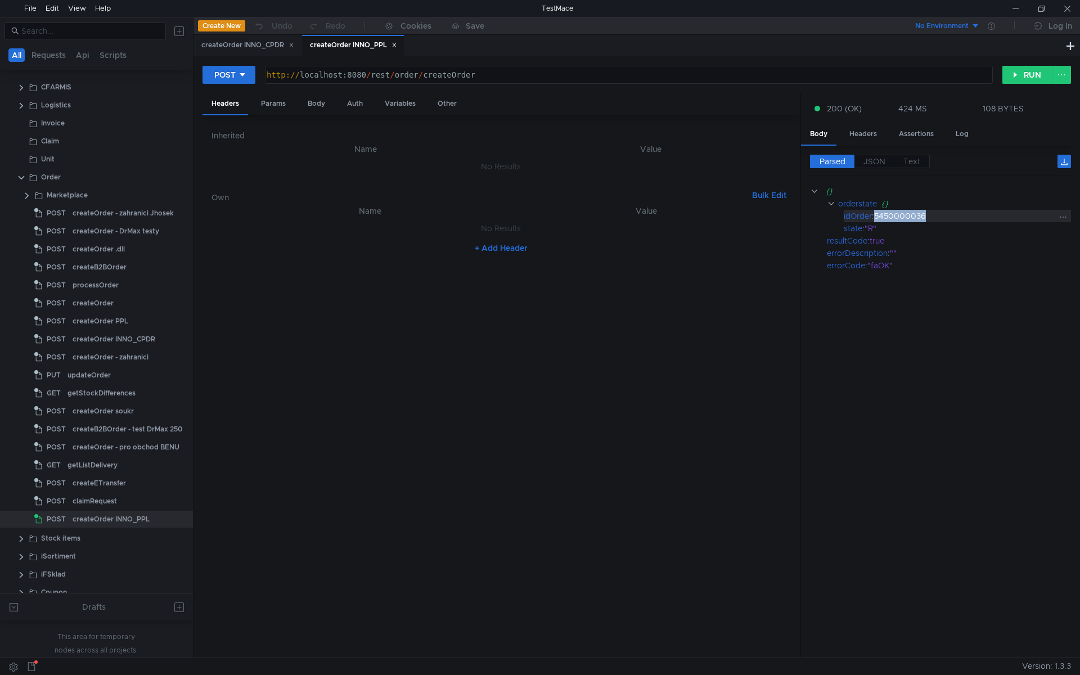
click at [909, 218] on div "5450000036" at bounding box center [965, 216] width 183 height 12
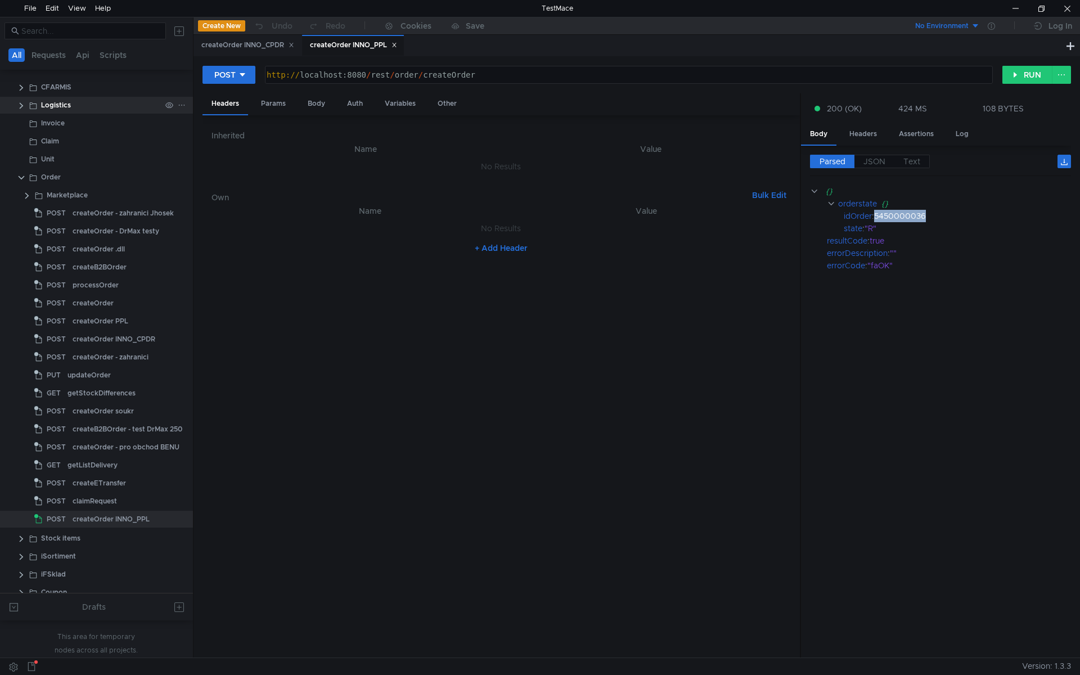
click at [21, 101] on clr-icon at bounding box center [21, 105] width 9 height 9
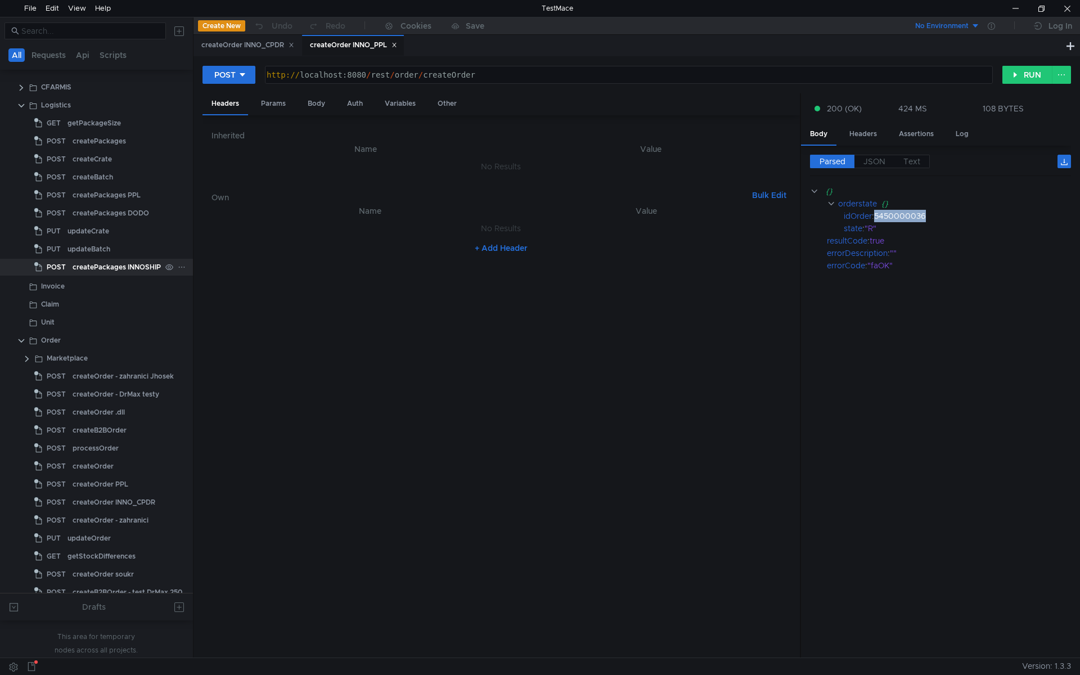
click at [105, 268] on div "createPackages INNOSHIP" at bounding box center [117, 267] width 88 height 17
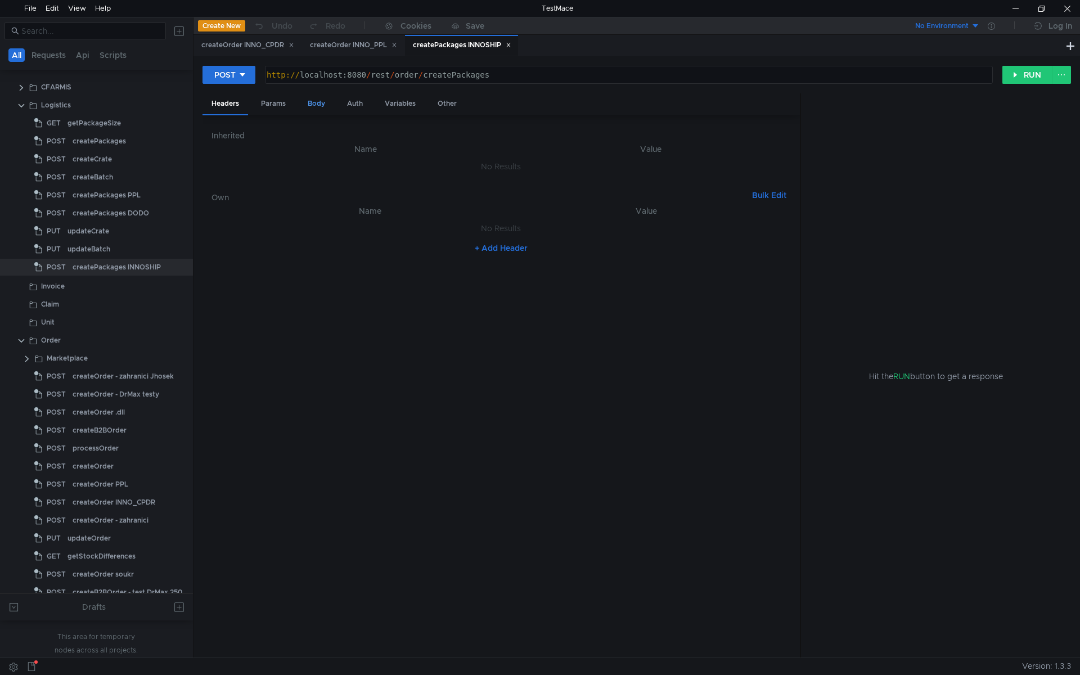
click at [321, 108] on div "Body" at bounding box center [316, 103] width 35 height 21
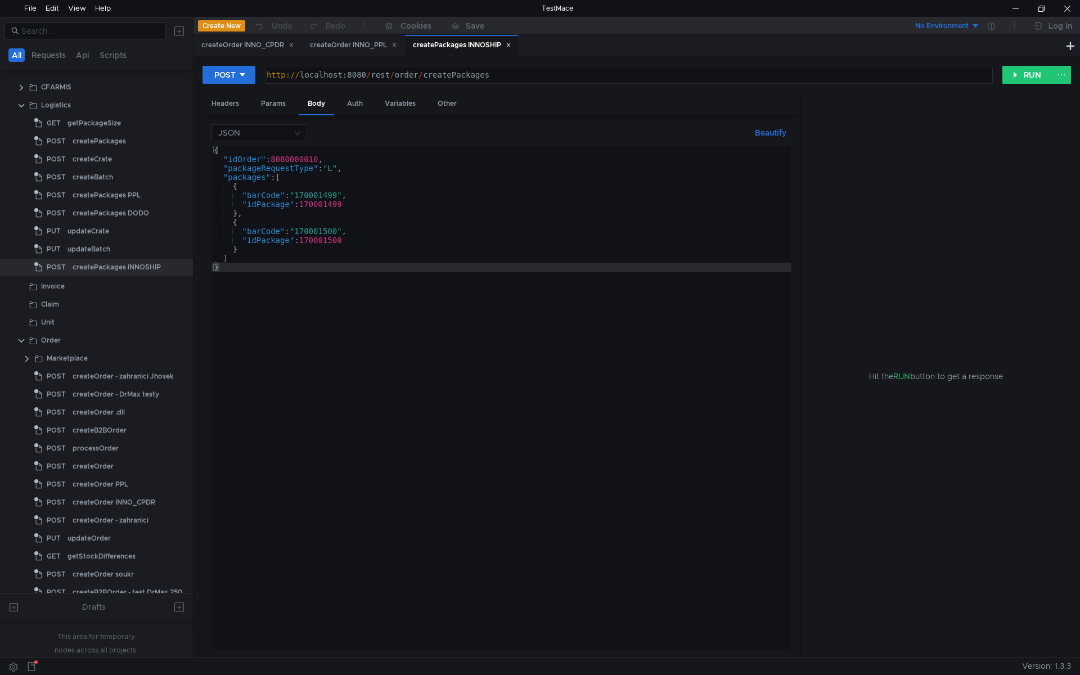
click at [298, 156] on div "{ "idOrder" : 8080000010 , "packageRequestType" : "L" , "packages" : [ { "barCo…" at bounding box center [502, 407] width 580 height 522
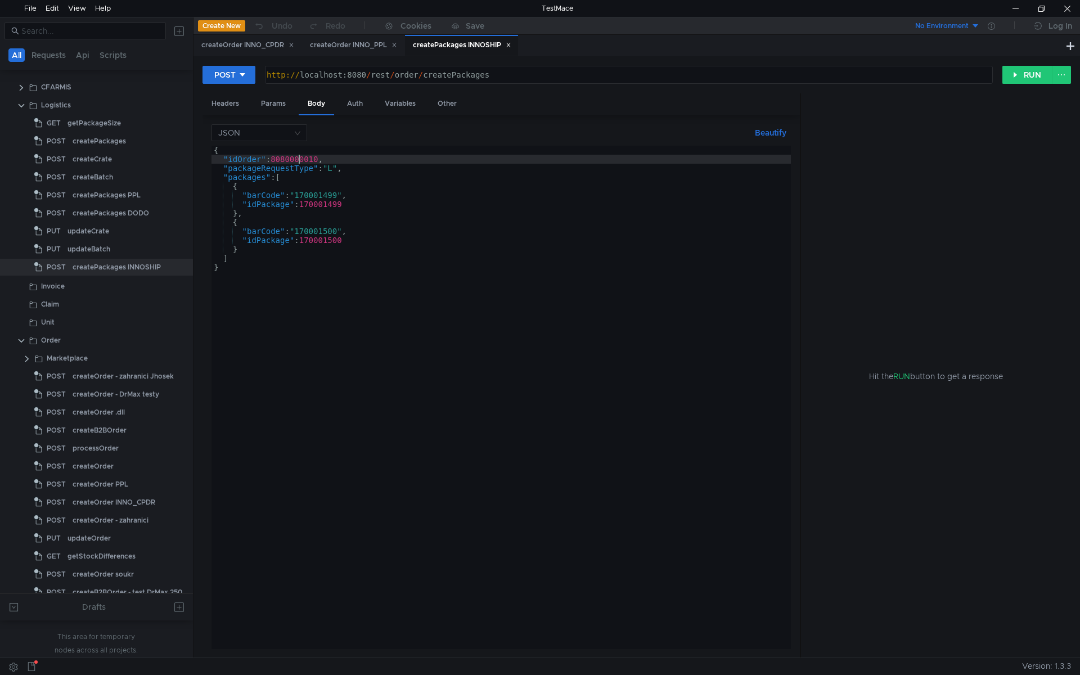
click at [298, 156] on div "{ "idOrder" : 8080000010 , "packageRequestType" : "L" , "packages" : [ { "barCo…" at bounding box center [502, 407] width 580 height 522
paste textarea "5450000036"
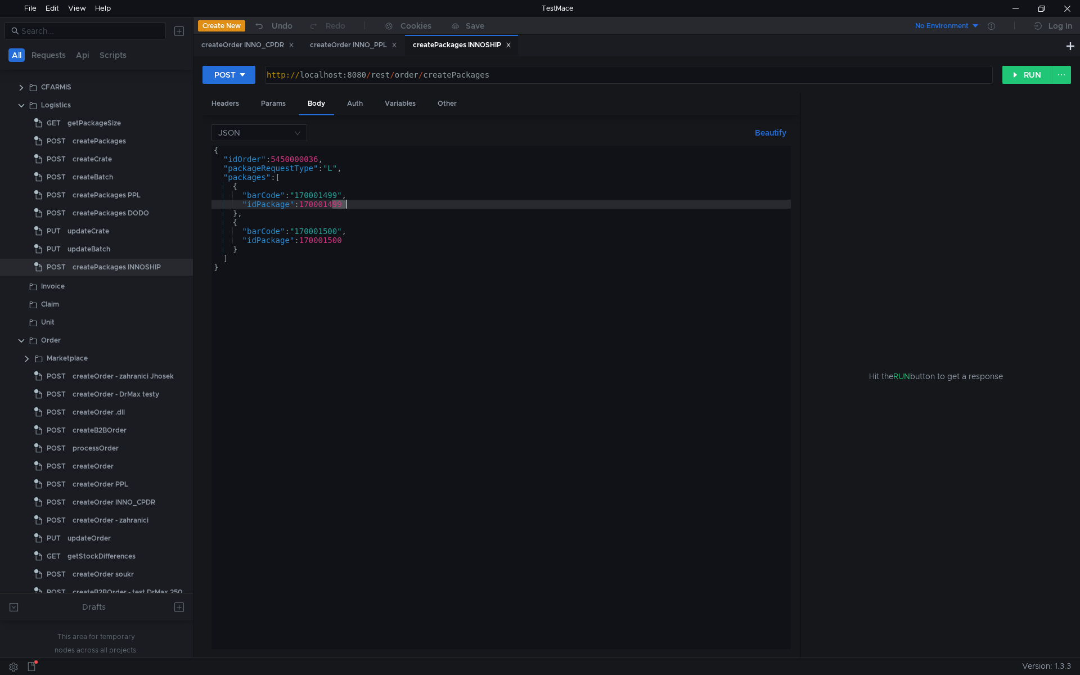
drag, startPoint x: 333, startPoint y: 202, endPoint x: 344, endPoint y: 205, distance: 11.6
click at [344, 205] on div "{ "idOrder" : 5450000036 , "packageRequestType" : "L" , "packages" : [ { "barCo…" at bounding box center [502, 407] width 580 height 522
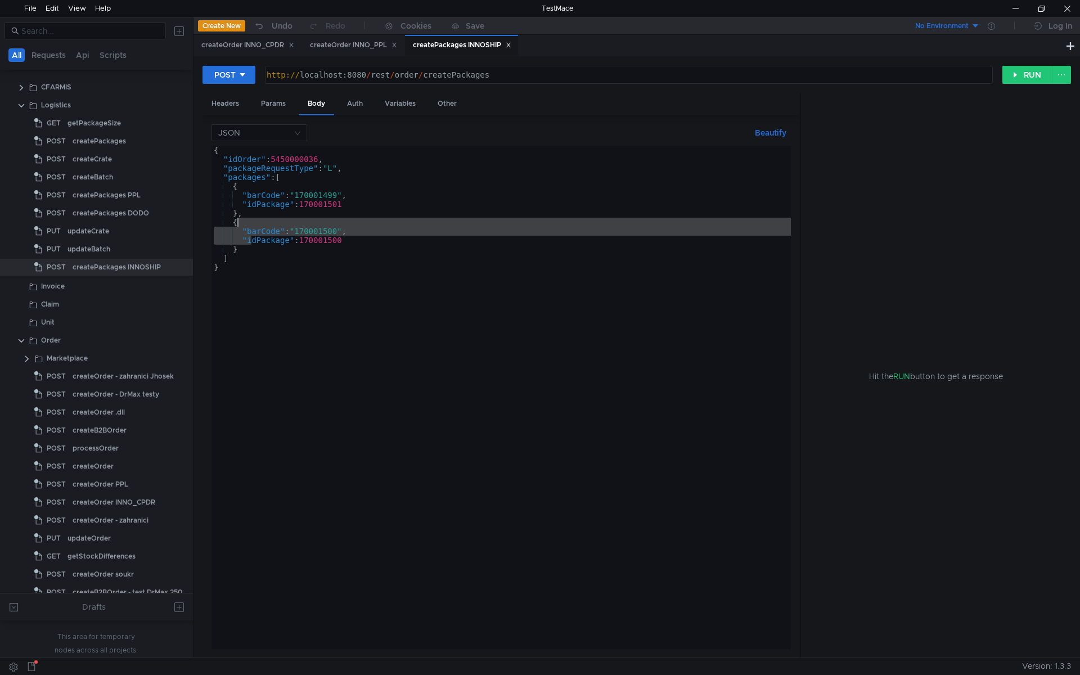
drag, startPoint x: 249, startPoint y: 244, endPoint x: 241, endPoint y: 213, distance: 31.4
click at [241, 213] on div "{ "idOrder" : 5450000036 , "packageRequestType" : "L" , "packages" : [ { "barCo…" at bounding box center [502, 407] width 580 height 522
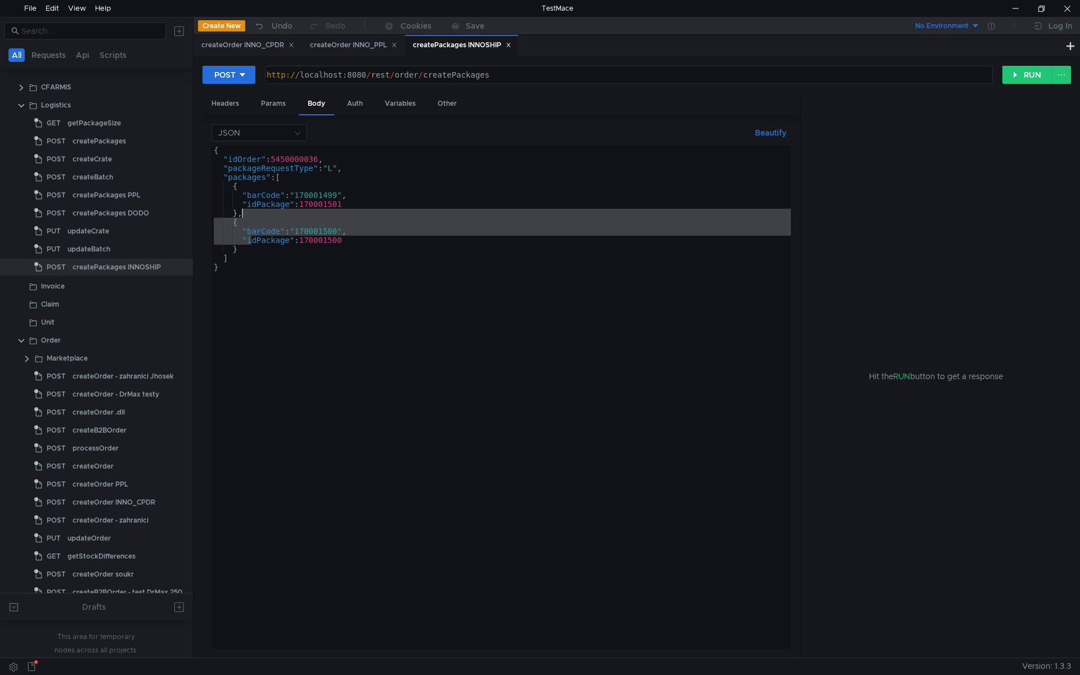
scroll to position [0, 2]
drag, startPoint x: 242, startPoint y: 249, endPoint x: 239, endPoint y: 215, distance: 33.4
click at [239, 215] on div "{ "idOrder" : 5450000036 , "packageRequestType" : "L" , "packages" : [ { "barCo…" at bounding box center [502, 407] width 580 height 522
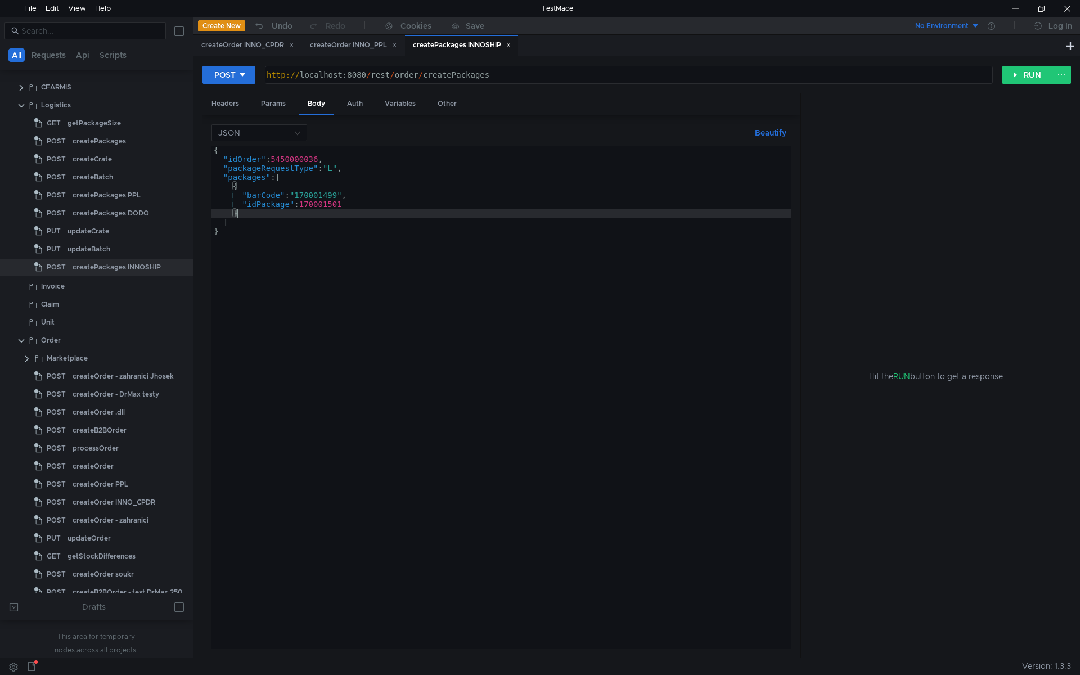
scroll to position [0, 1]
click at [329, 203] on div "{ "idOrder" : 5450000036 , "packageRequestType" : "L" , "packages" : [ { "barCo…" at bounding box center [502, 407] width 580 height 522
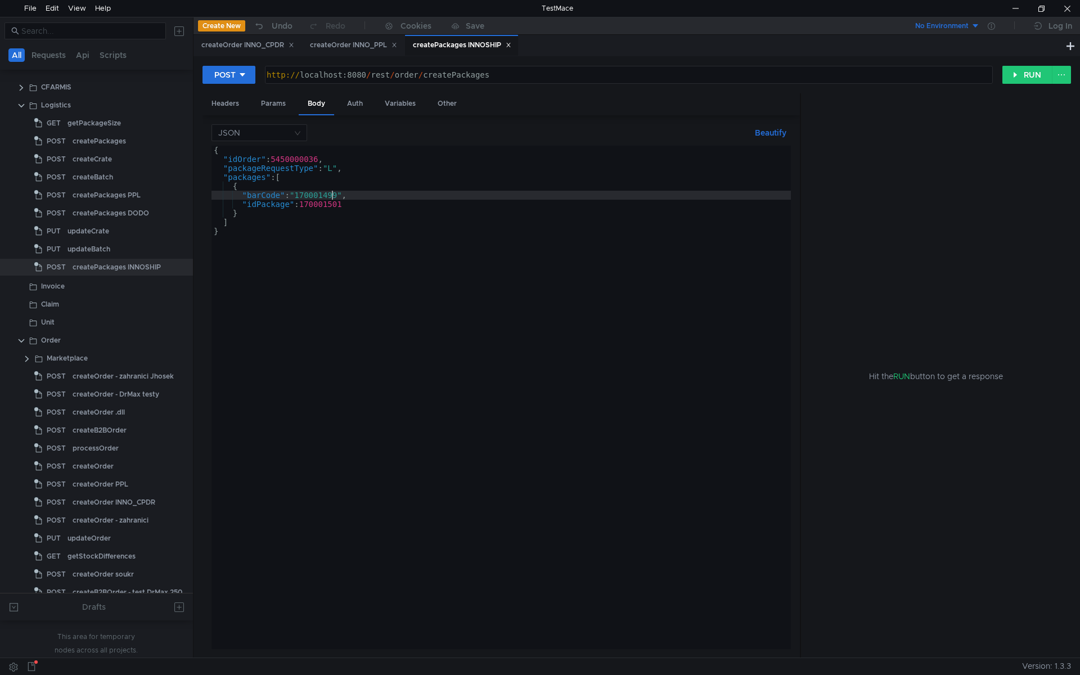
click at [330, 195] on div "{ "idOrder" : 5450000036 , "packageRequestType" : "L" , "packages" : [ { "barCo…" at bounding box center [502, 407] width 580 height 522
paste textarea "501"
click at [329, 207] on div "{ "idOrder" : 5450000036 , "packageRequestType" : "L" , "packages" : [ { "barCo…" at bounding box center [502, 407] width 580 height 522
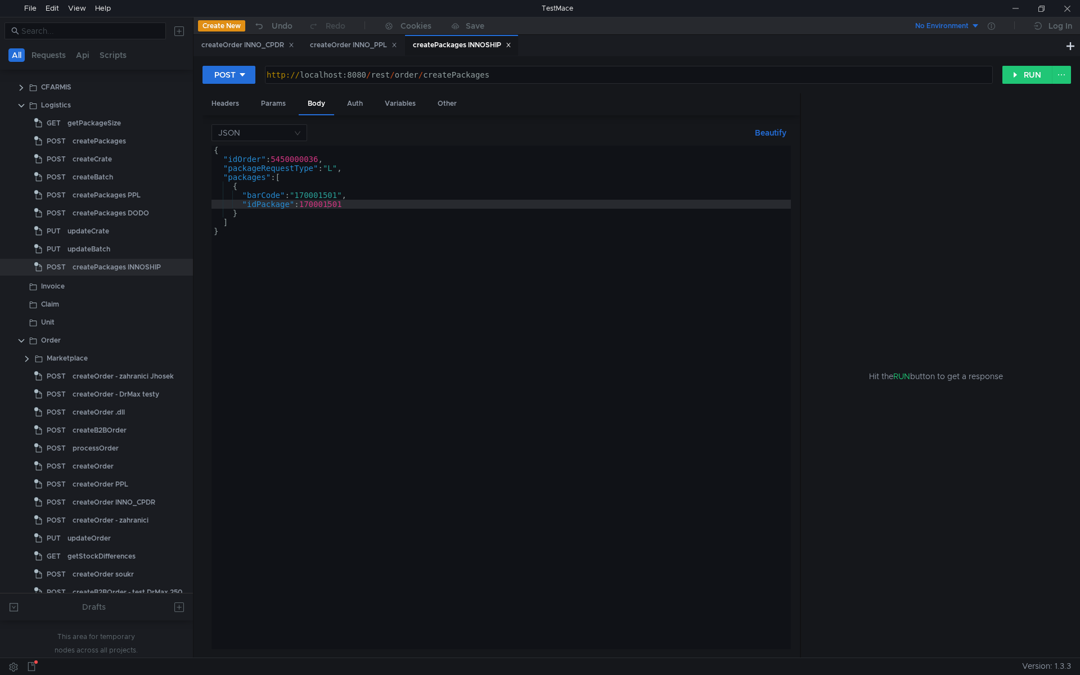
click at [312, 161] on div "{ "idOrder" : 5450000036 , "packageRequestType" : "L" , "packages" : [ { "barCo…" at bounding box center [502, 407] width 580 height 522
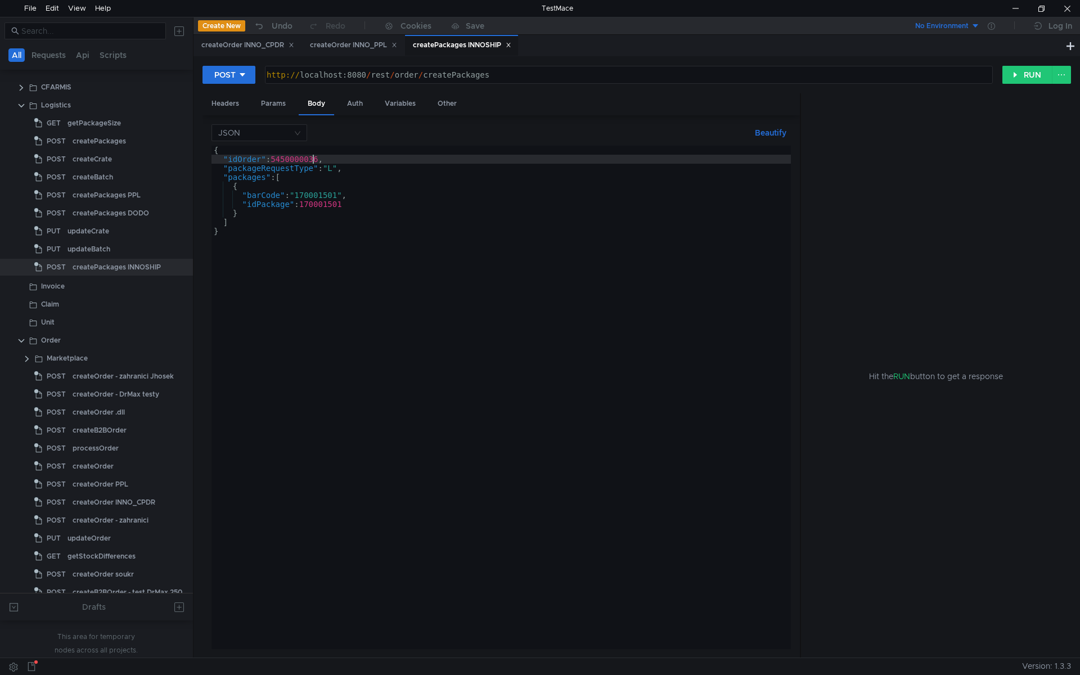
click at [312, 161] on div "{ "idOrder" : 5450000036 , "packageRequestType" : "L" , "packages" : [ { "barCo…" at bounding box center [502, 407] width 580 height 522
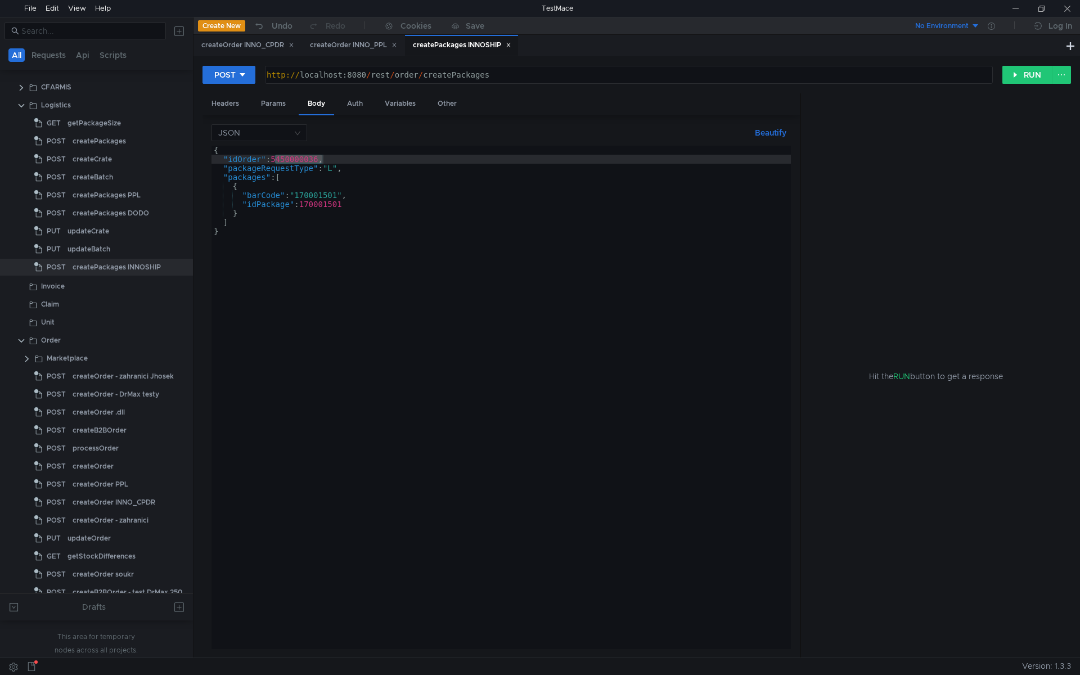
click at [435, 246] on div "{ "idOrder" : 5450000036 , "packageRequestType" : "L" , "packages" : [ { "barCo…" at bounding box center [502, 407] width 580 height 522
type textarea "}"
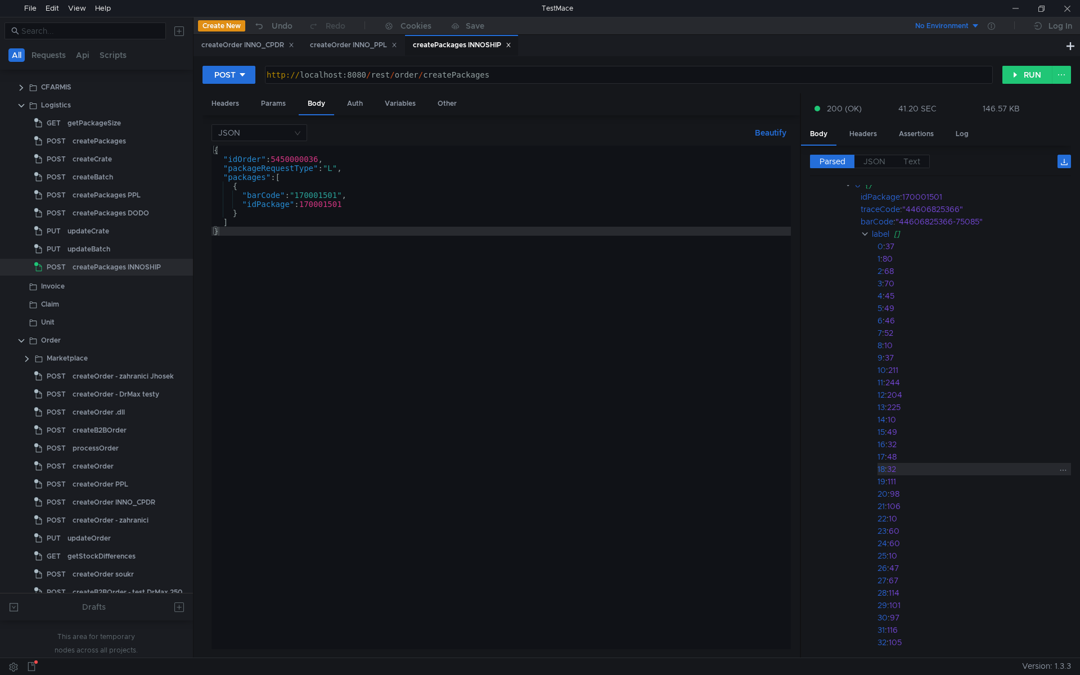
scroll to position [0, 0]
click at [366, 47] on div "createOrder INNO_PPL" at bounding box center [353, 45] width 87 height 12
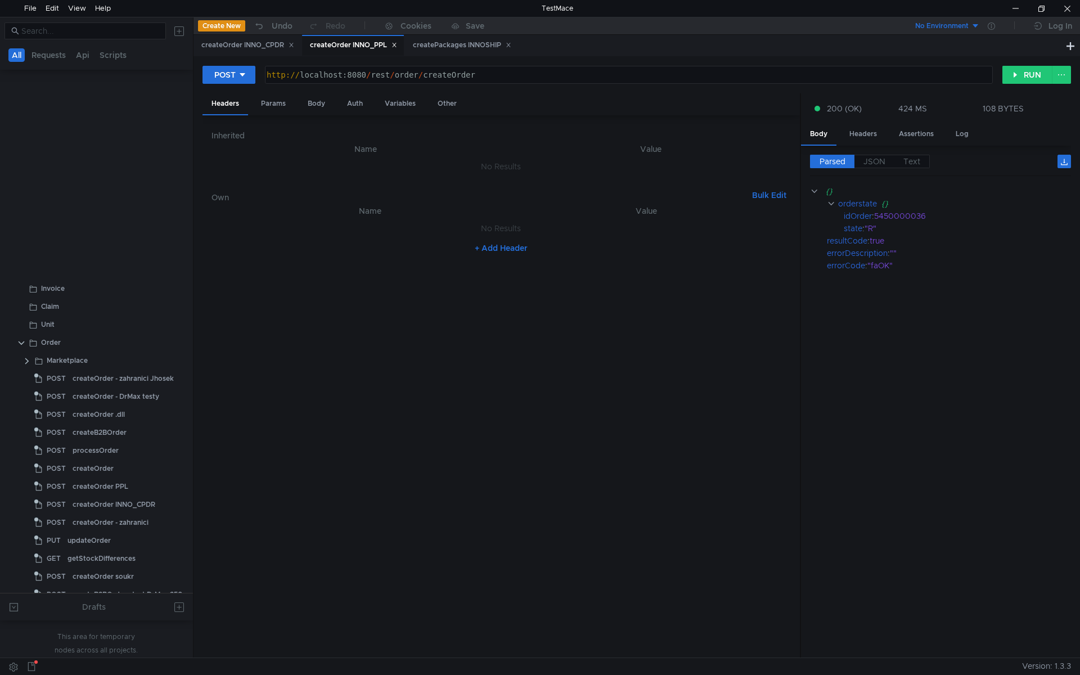
scroll to position [394, 0]
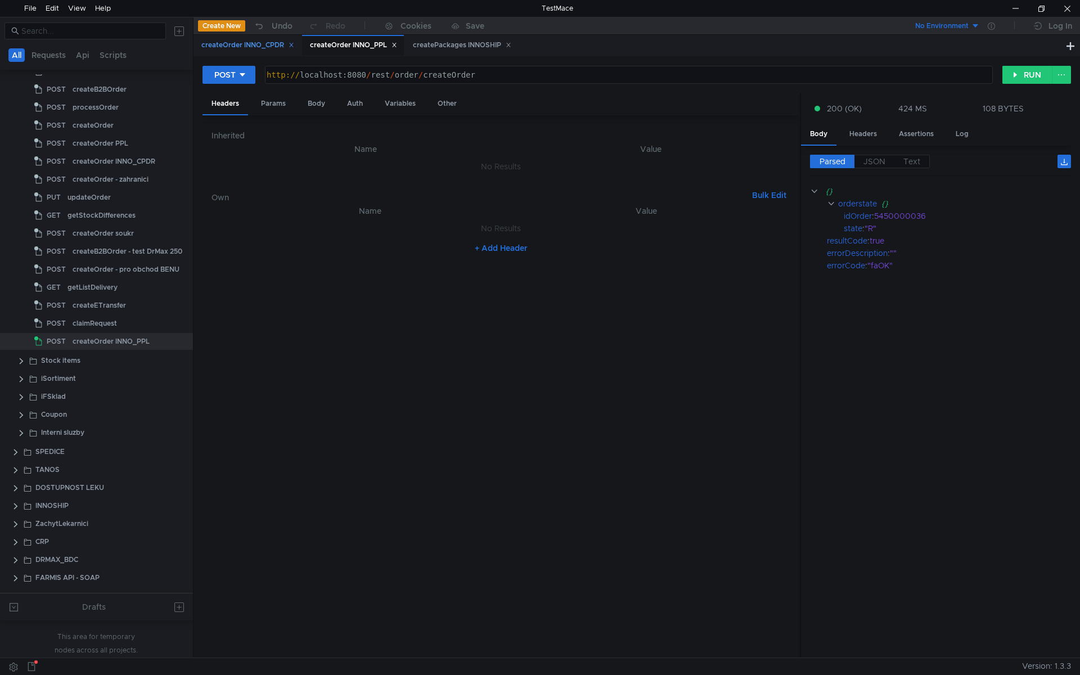
click at [244, 50] on div "createOrder INNO_CPDR" at bounding box center [247, 45] width 93 height 12
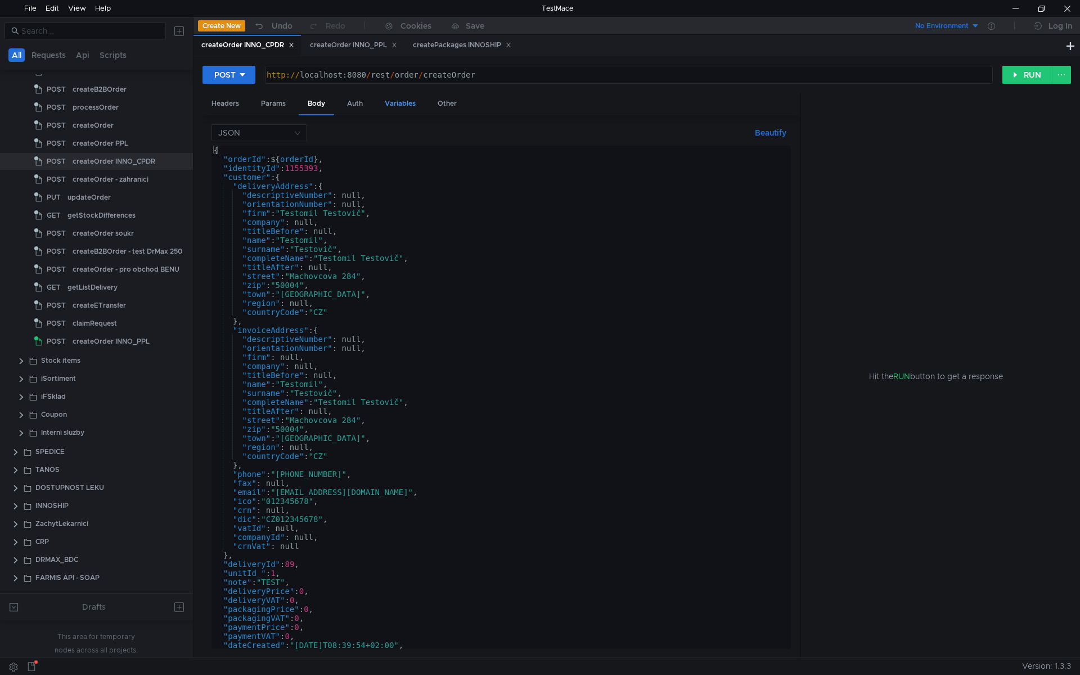
click at [401, 109] on div "Variables" at bounding box center [400, 103] width 49 height 21
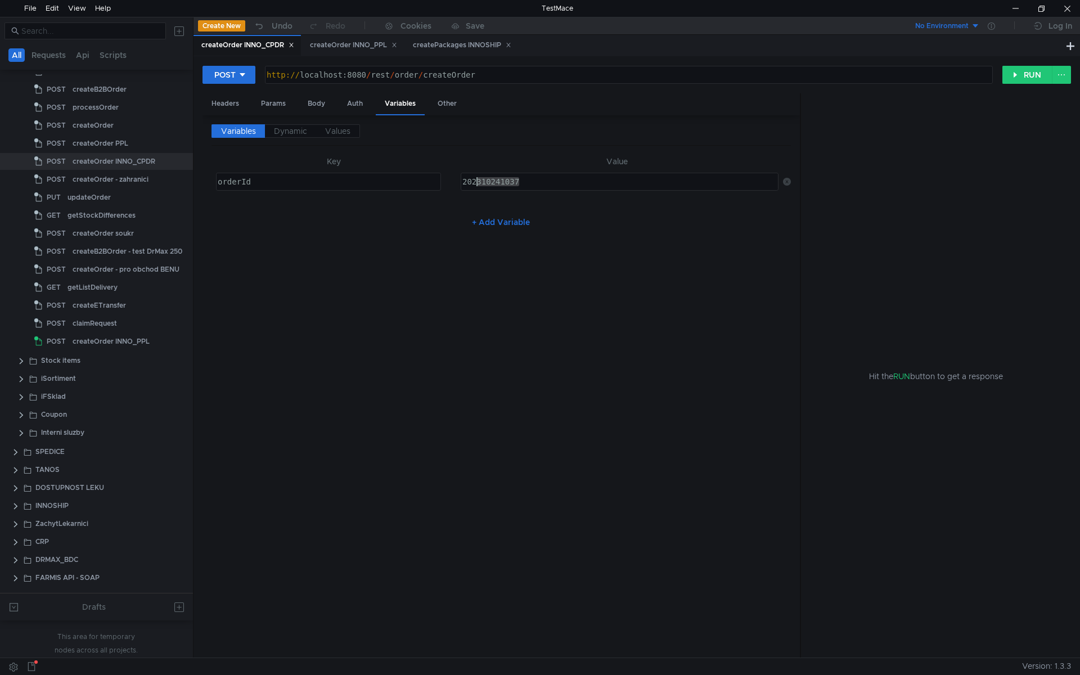
drag, startPoint x: 572, startPoint y: 181, endPoint x: 482, endPoint y: 186, distance: 90.8
click at [482, 186] on div "202310241037" at bounding box center [618, 190] width 317 height 27
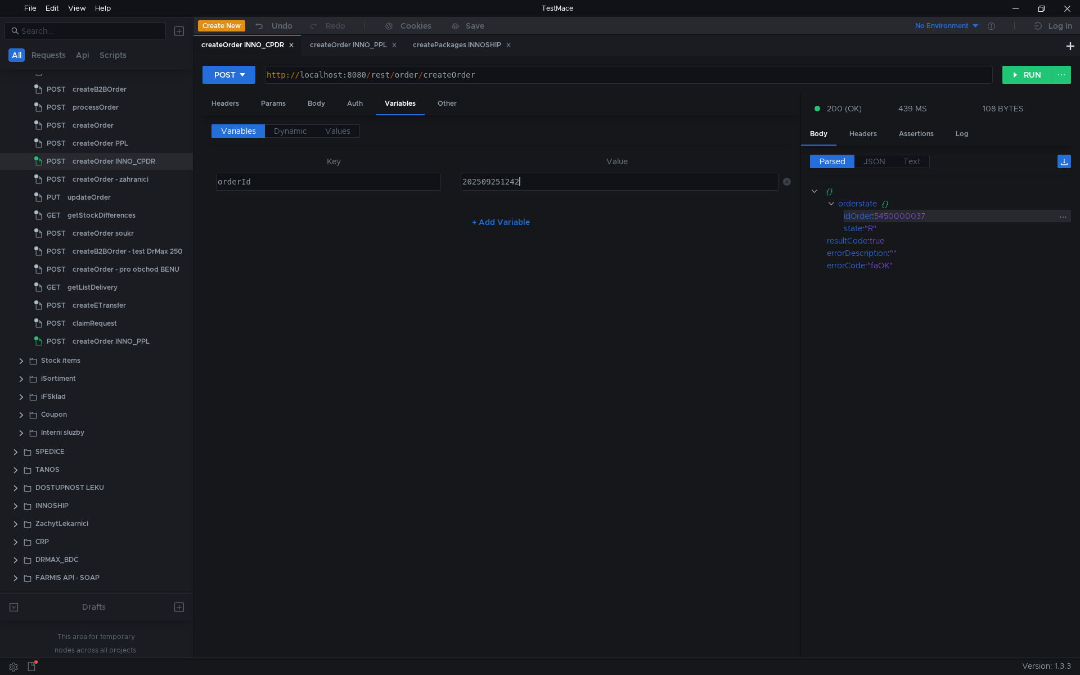
type textarea "202509251242"
click at [904, 214] on div "5450000037" at bounding box center [965, 216] width 183 height 12
copy div "5450000037"
click at [444, 48] on div "createPackages INNOSHIP" at bounding box center [462, 45] width 98 height 12
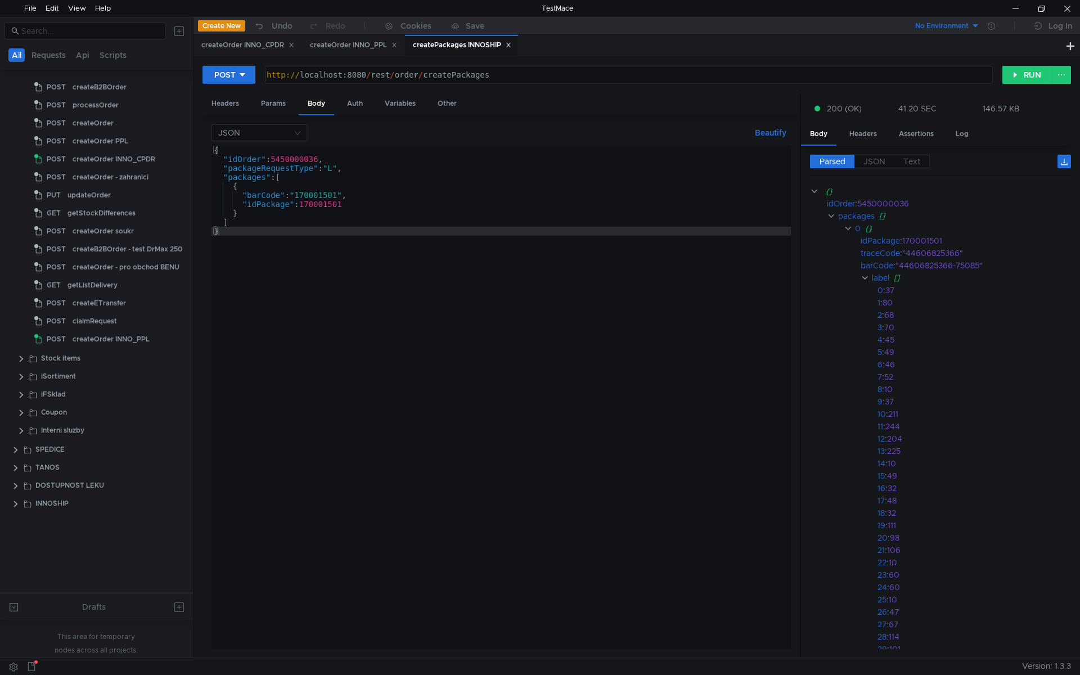
scroll to position [0, 0]
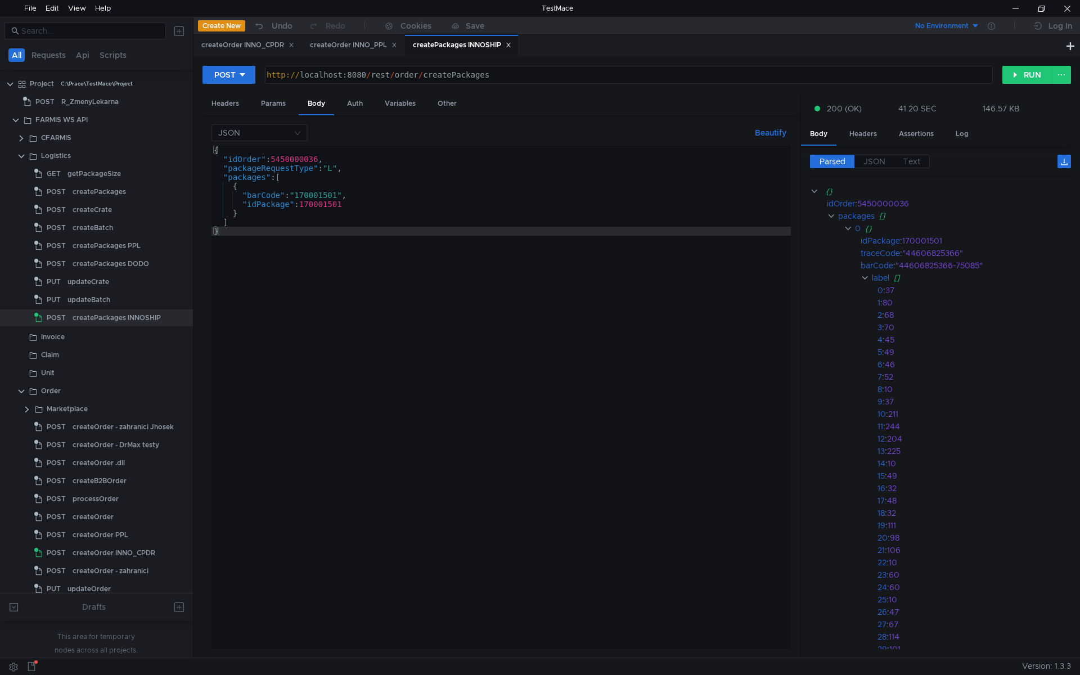
click at [315, 156] on div "{ "idOrder" : 5450000036 , "packageRequestType" : "L" , "packages" : [ { "barCo…" at bounding box center [502, 407] width 580 height 522
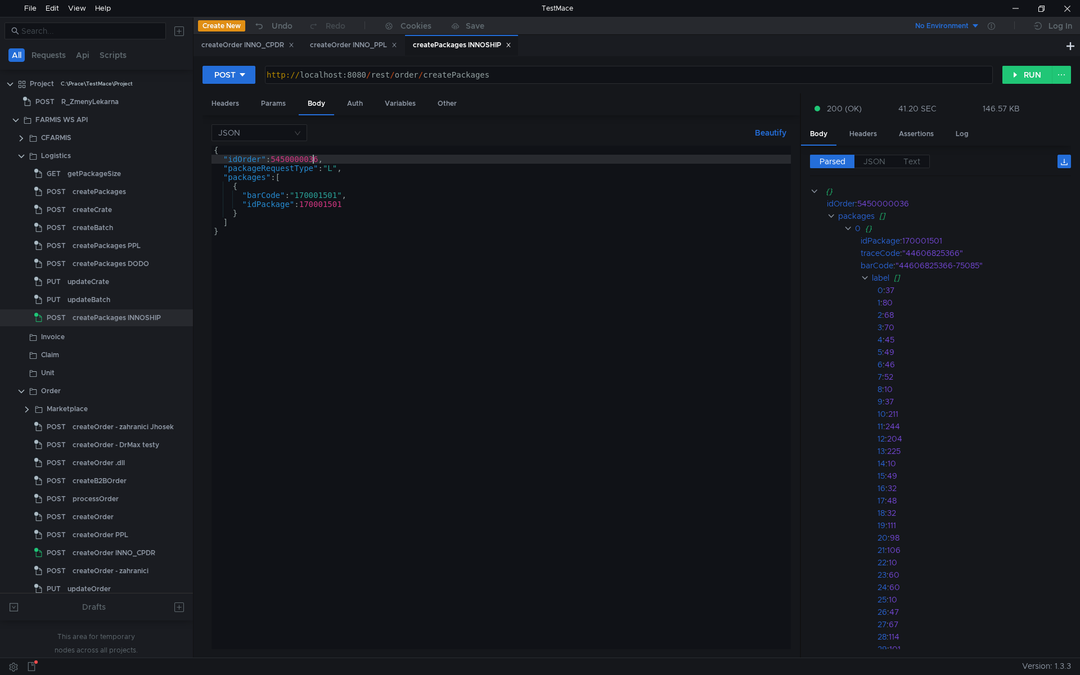
click at [315, 156] on div "{ "idOrder" : 5450000036 , "packageRequestType" : "L" , "packages" : [ { "barCo…" at bounding box center [502, 407] width 580 height 522
paste textarea "7"
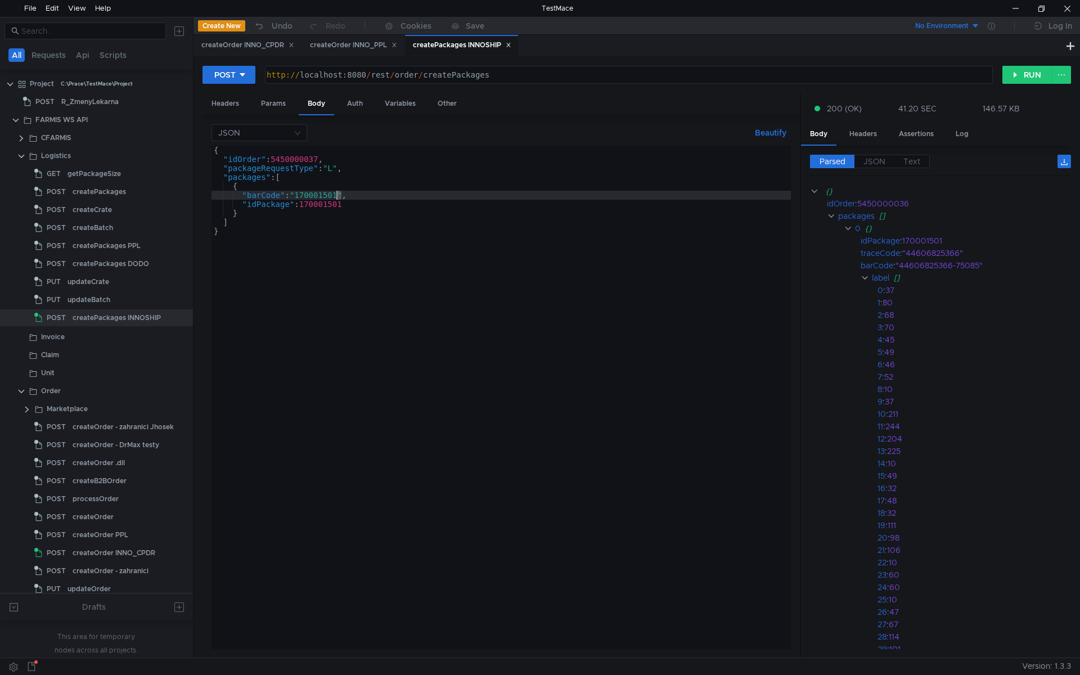
click at [336, 195] on div "{ "idOrder" : 5450000037 , "packageRequestType" : "L" , "packages" : [ { "barCo…" at bounding box center [502, 407] width 580 height 522
click at [345, 204] on div "{ "idOrder" : 5450000037 , "packageRequestType" : "L" , "packages" : [ { "barCo…" at bounding box center [502, 407] width 580 height 522
click at [372, 210] on div "{ "idOrder" : 5450000037 , "packageRequestType" : "L" , "packages" : [ { "barCo…" at bounding box center [502, 407] width 580 height 522
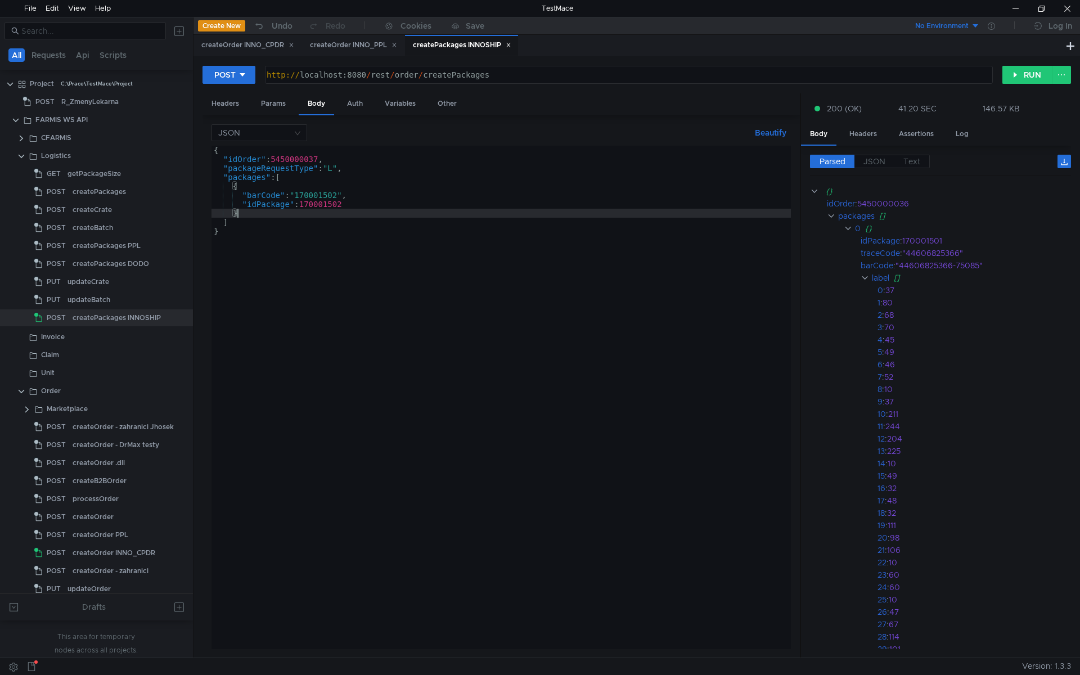
scroll to position [0, 1]
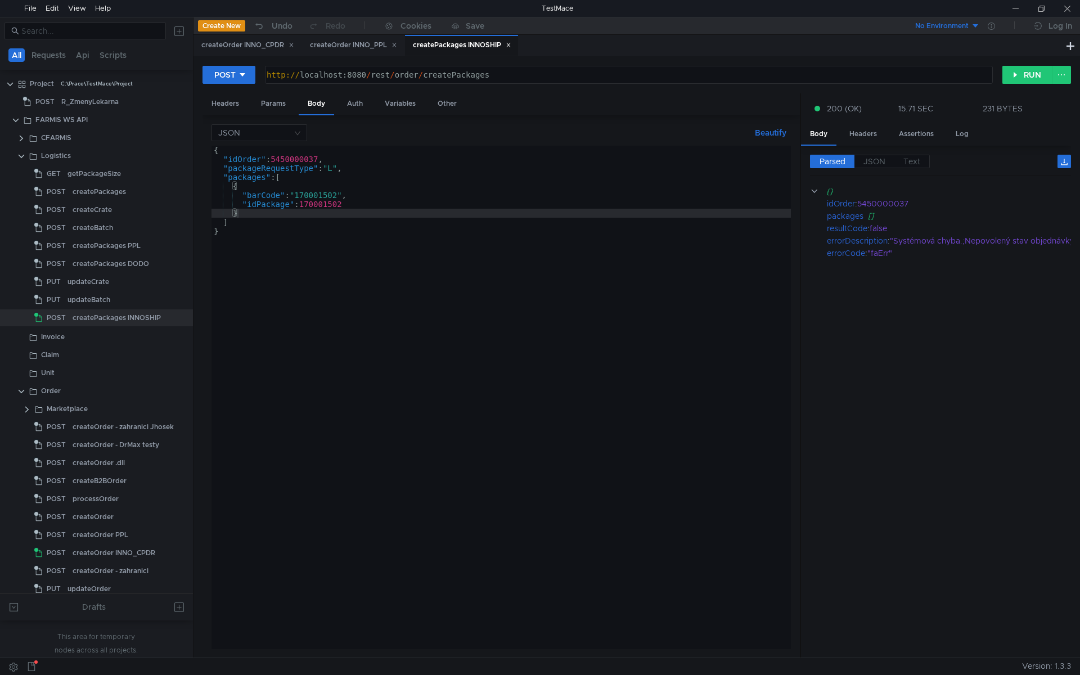
click at [661, 236] on div "{ "idOrder" : 5450000037 , "packageRequestType" : "L" , "packages" : [ { "barCo…" at bounding box center [502, 407] width 580 height 522
type textarea "}"
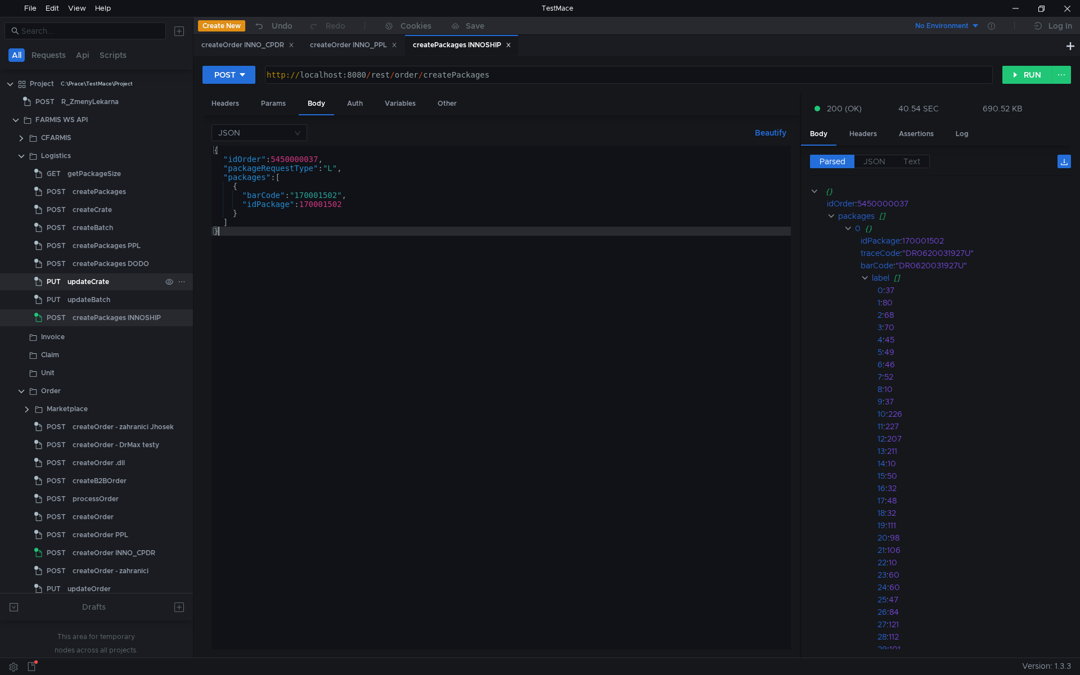
click at [101, 276] on div "updateCrate" at bounding box center [89, 281] width 42 height 17
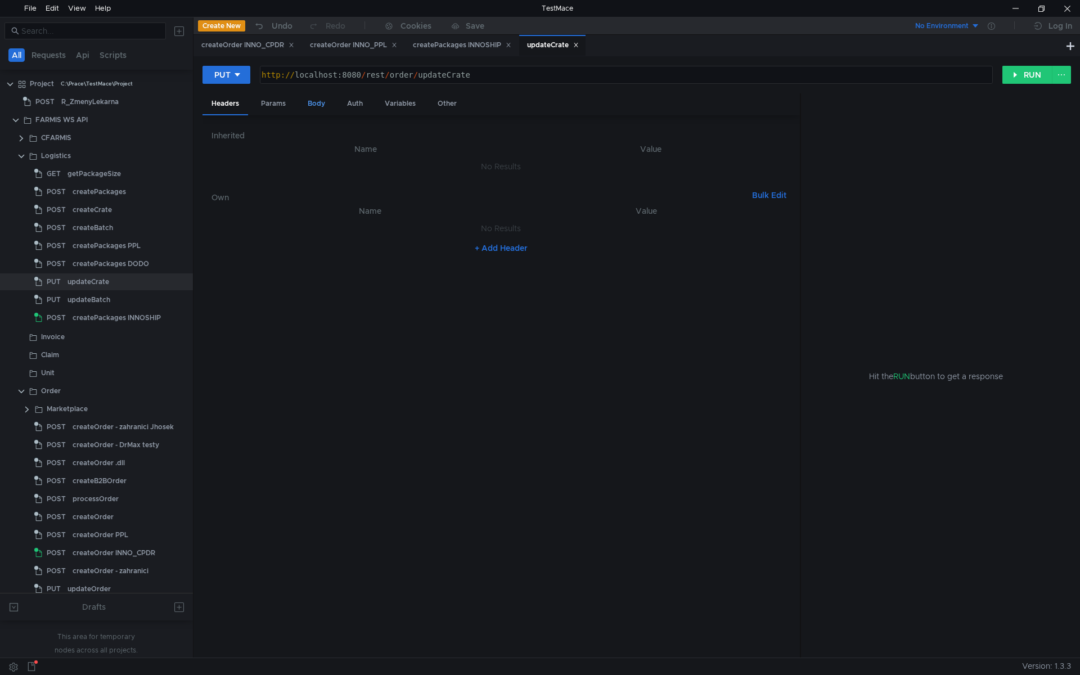
click at [326, 105] on div "Body" at bounding box center [316, 103] width 35 height 21
click at [284, 199] on div "{ "closeImmediately" : true , "unit" : "147" , "_idCrate" : 157218 , "SSCCCode"…" at bounding box center [502, 407] width 580 height 522
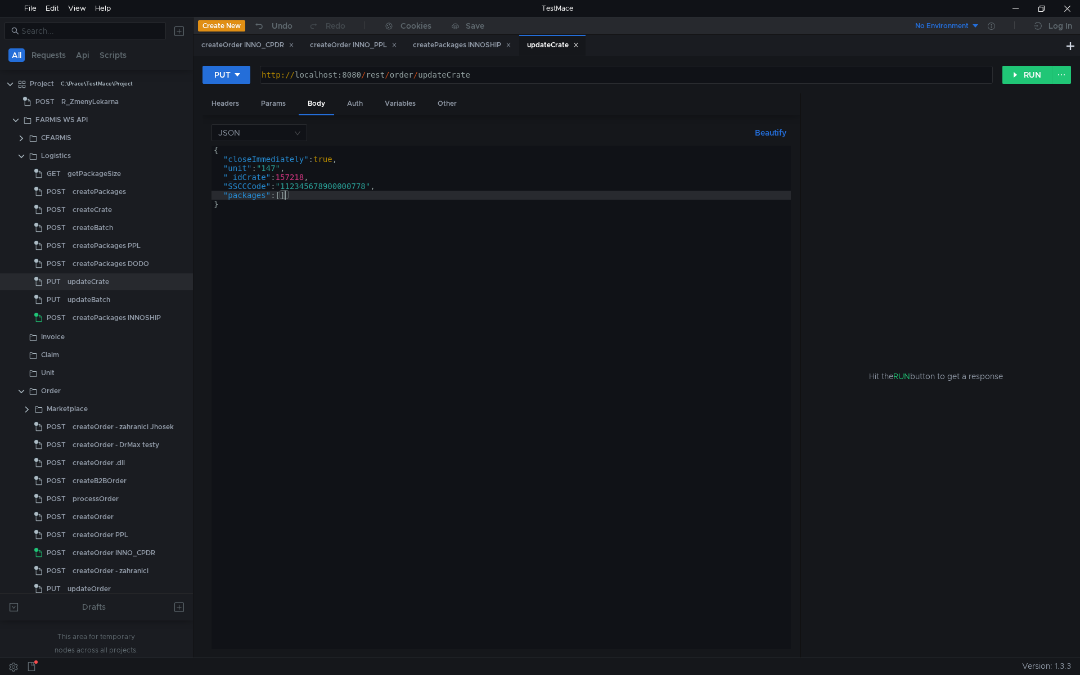
paste textarea "}"
click at [213, 202] on div "{ "closeImmediately" : true , "unit" : "147" , "_idCrate" : 157218 , "SSCCCode"…" at bounding box center [502, 407] width 580 height 522
type textarea "{"
click at [764, 131] on button "Beautify" at bounding box center [771, 133] width 41 height 14
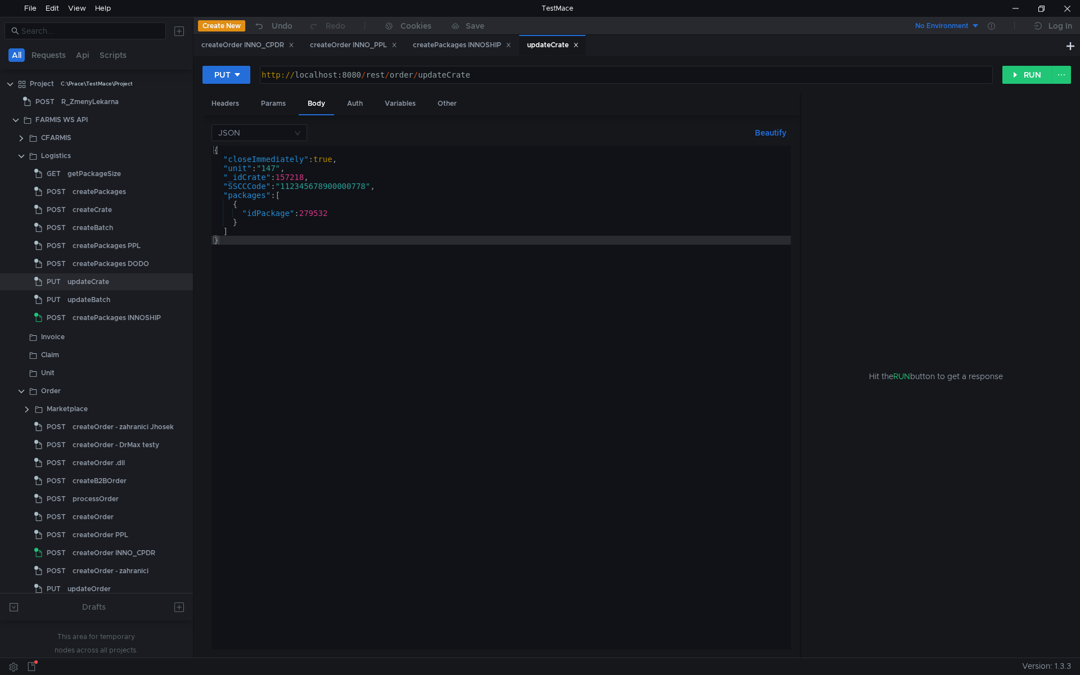
click at [271, 206] on div "{ "closeImmediately" : true , "unit" : "147" , "_idCrate" : 157218 , "SSCCCode"…" at bounding box center [502, 407] width 580 height 522
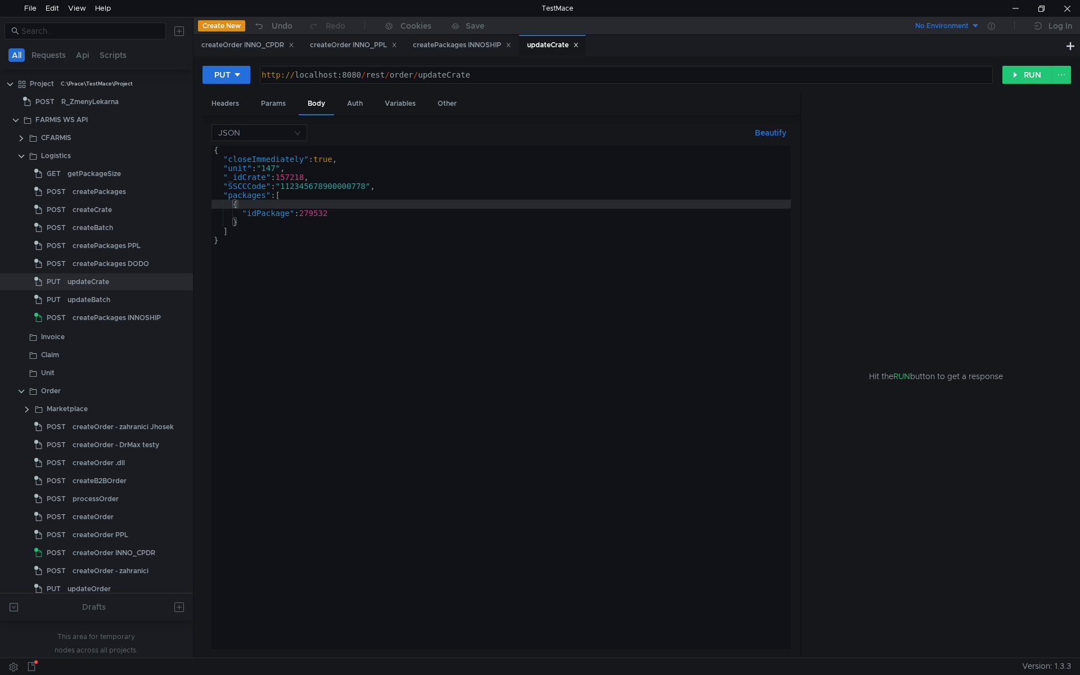
click at [579, 43] on icon at bounding box center [576, 45] width 6 height 6
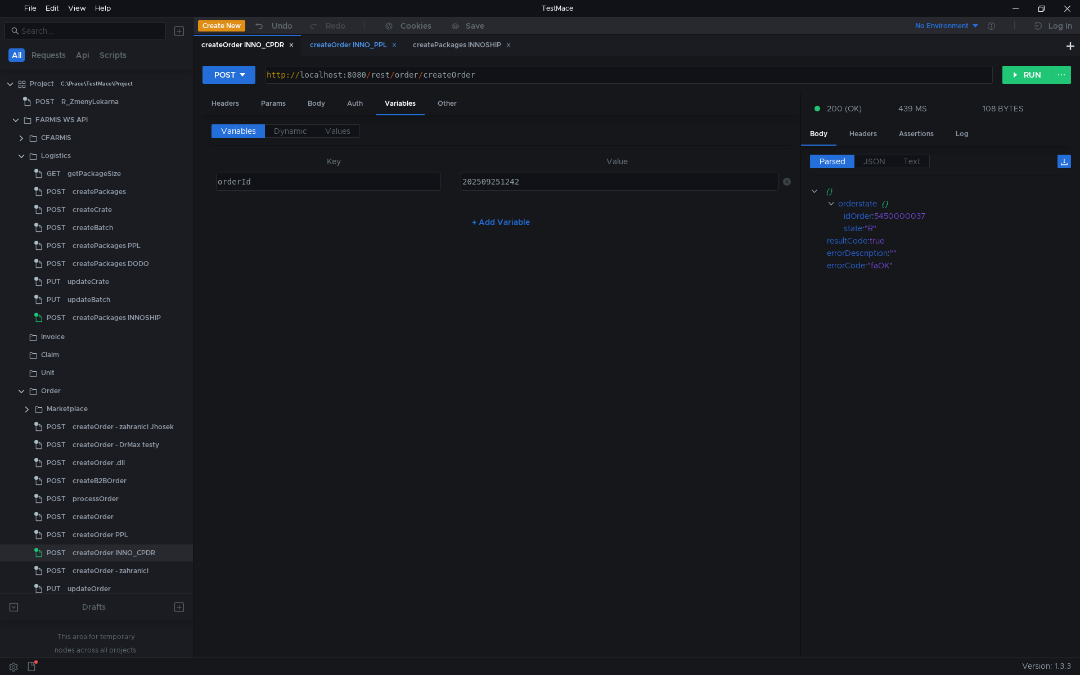
click at [395, 44] on icon at bounding box center [395, 45] width 6 height 6
click at [293, 43] on icon at bounding box center [292, 45] width 6 height 6
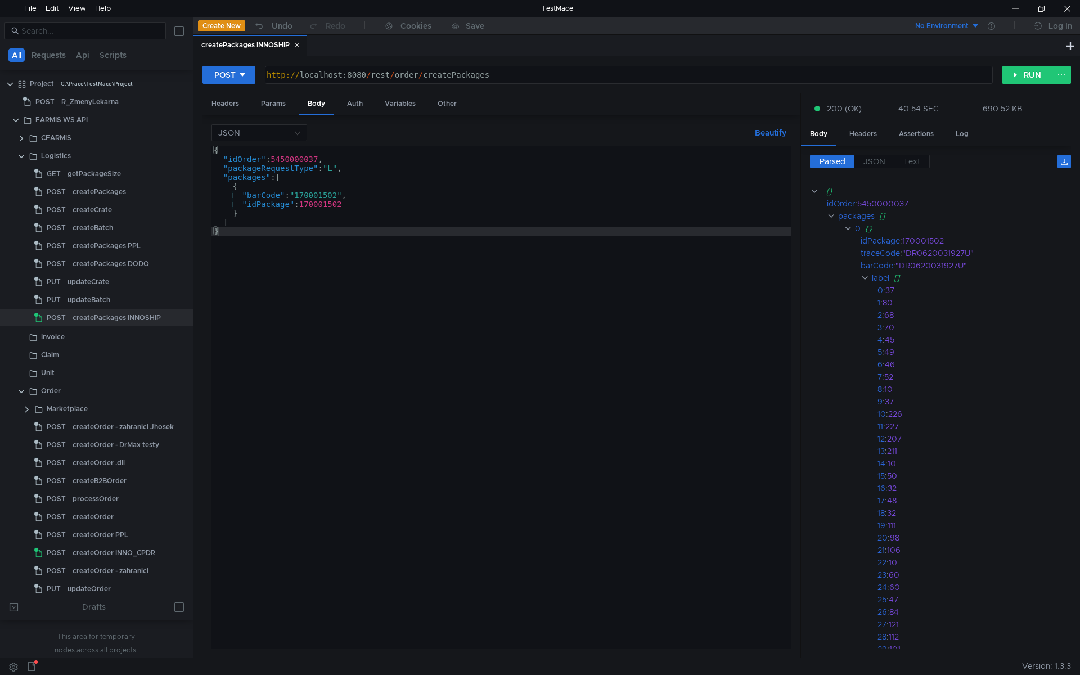
click at [297, 45] on icon at bounding box center [297, 45] width 6 height 6
